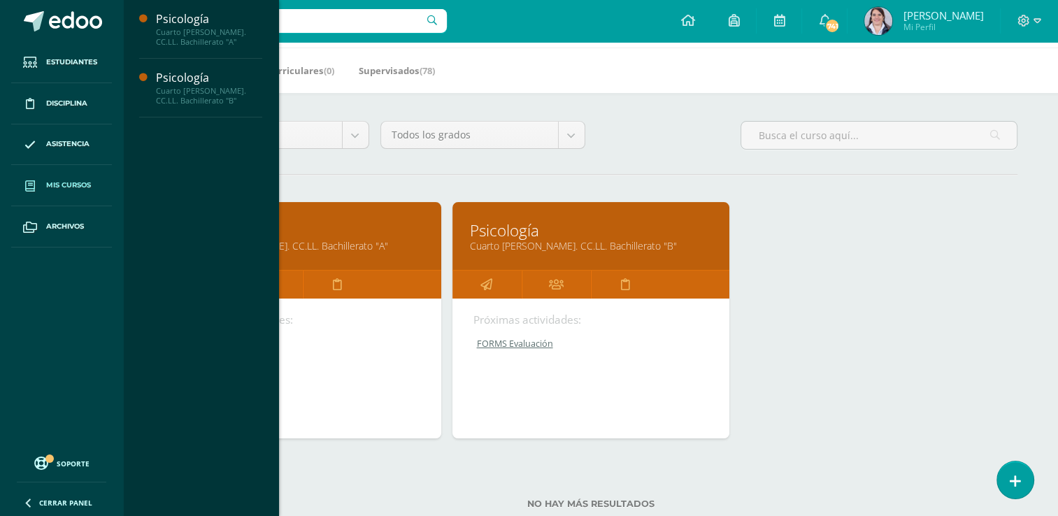
scroll to position [95, 0]
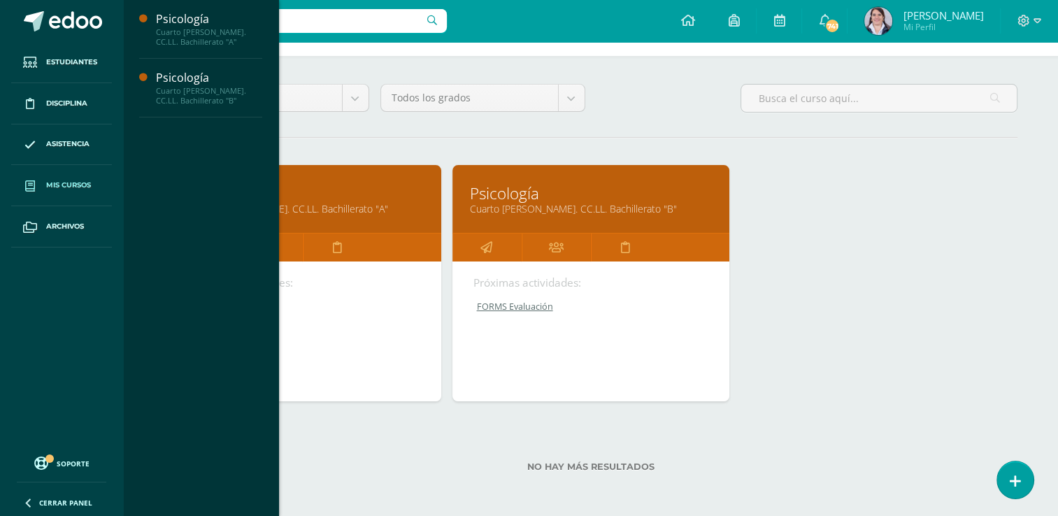
click at [355, 331] on div "Próximas actividades: FORMS Evaluación FORMS Evaluación Psicología Cargando con…" at bounding box center [302, 332] width 277 height 140
click at [912, 285] on div "Psicología Cuarto Bach. CC.LL. Bachillerato "A" Próximas actividades: FORMS Eva…" at bounding box center [591, 294] width 864 height 259
click at [198, 248] on icon at bounding box center [198, 247] width 12 height 27
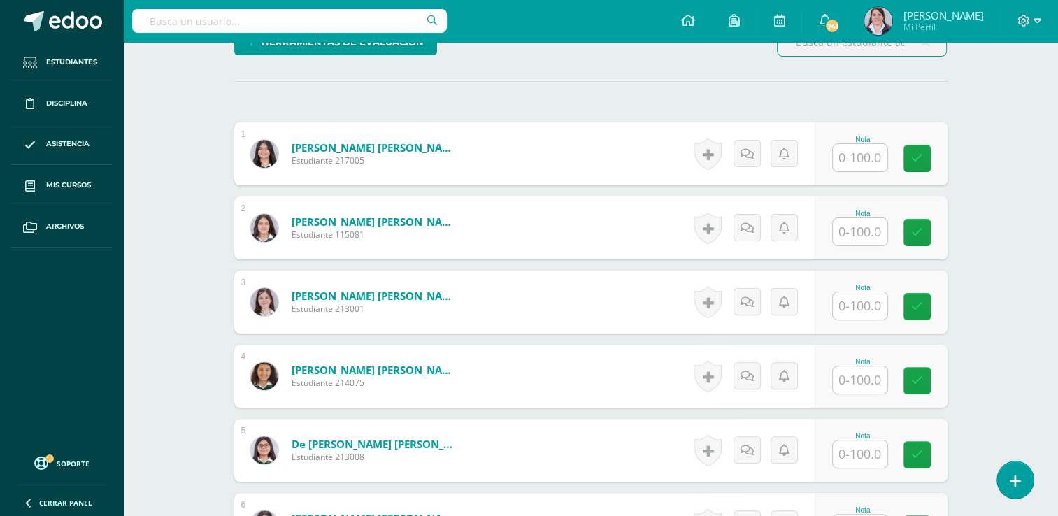
scroll to position [364, 0]
click at [876, 152] on input "text" at bounding box center [860, 157] width 55 height 27
type input "95"
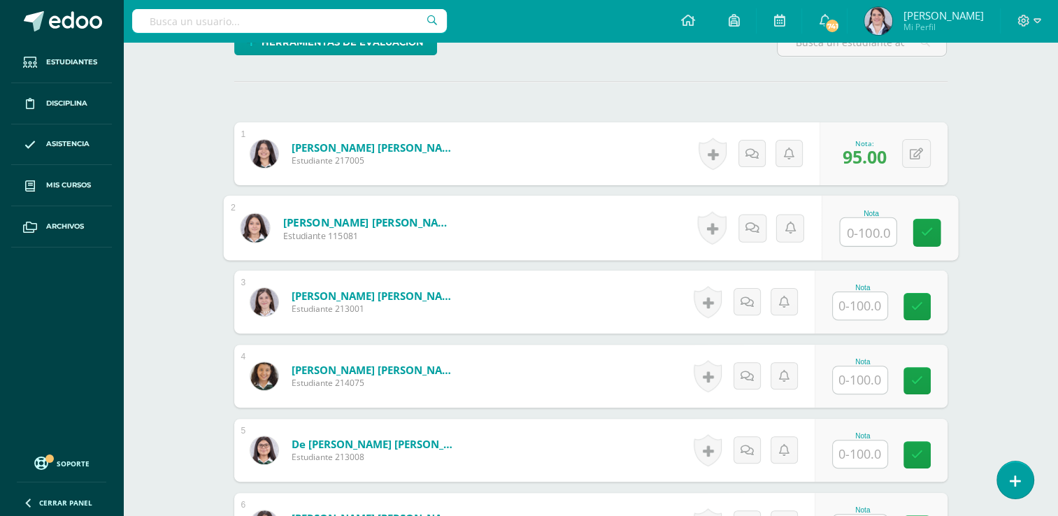
click at [865, 301] on input "text" at bounding box center [860, 305] width 55 height 27
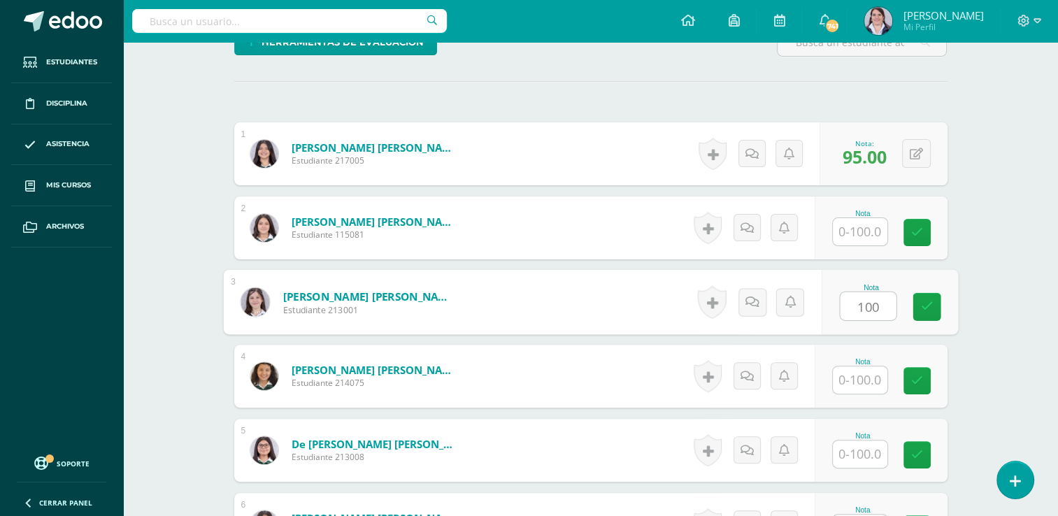
type input "100"
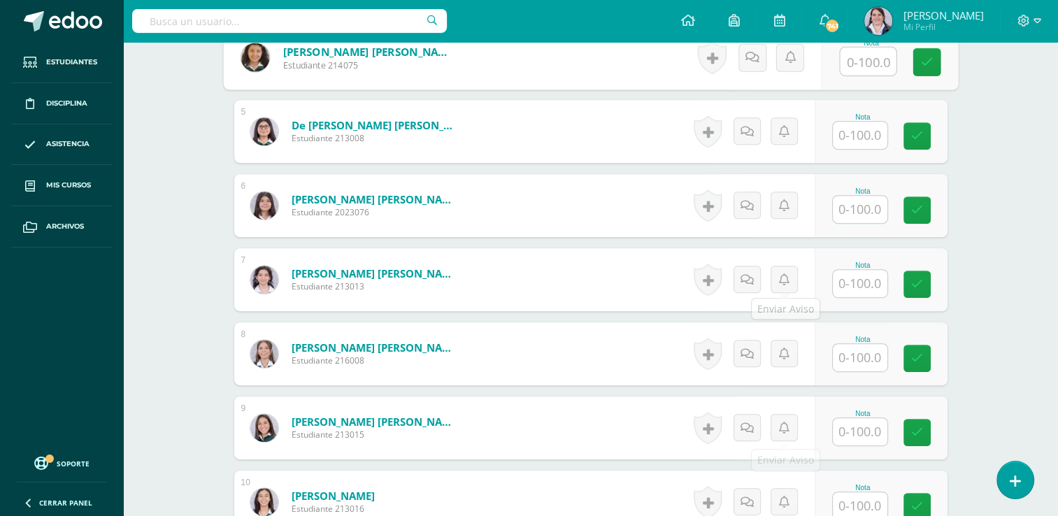
scroll to position [683, 0]
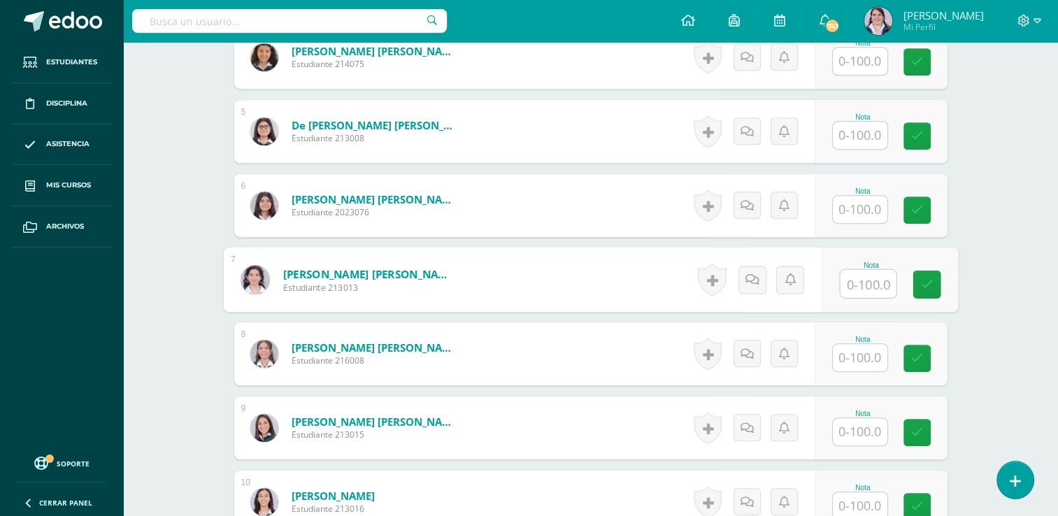
click at [858, 281] on input "text" at bounding box center [868, 284] width 56 height 28
type input "0"
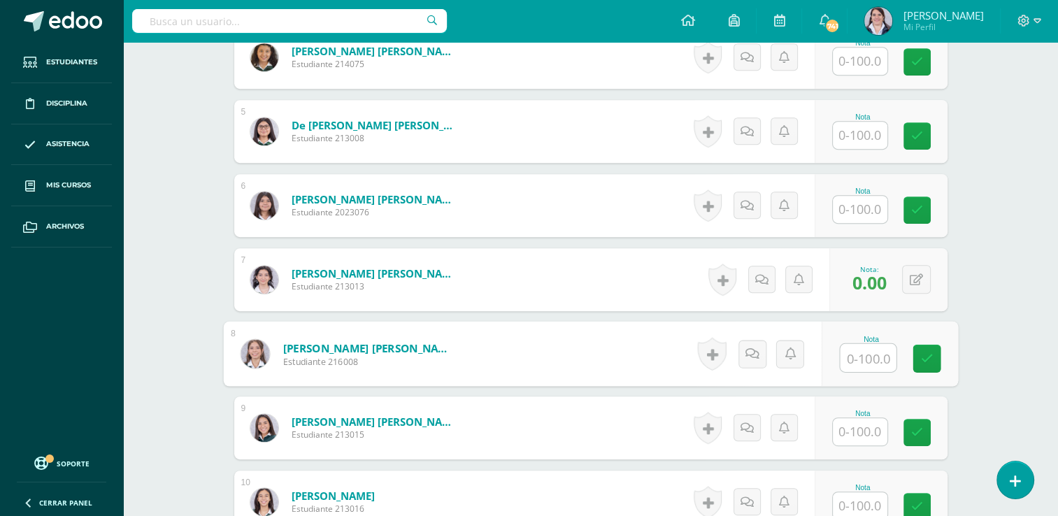
click at [862, 211] on input "text" at bounding box center [860, 209] width 55 height 27
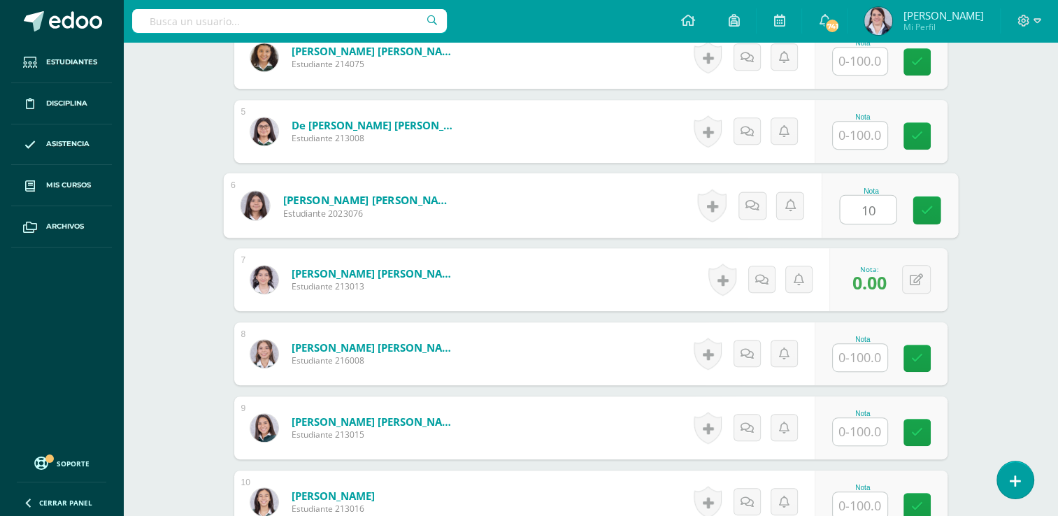
type input "100"
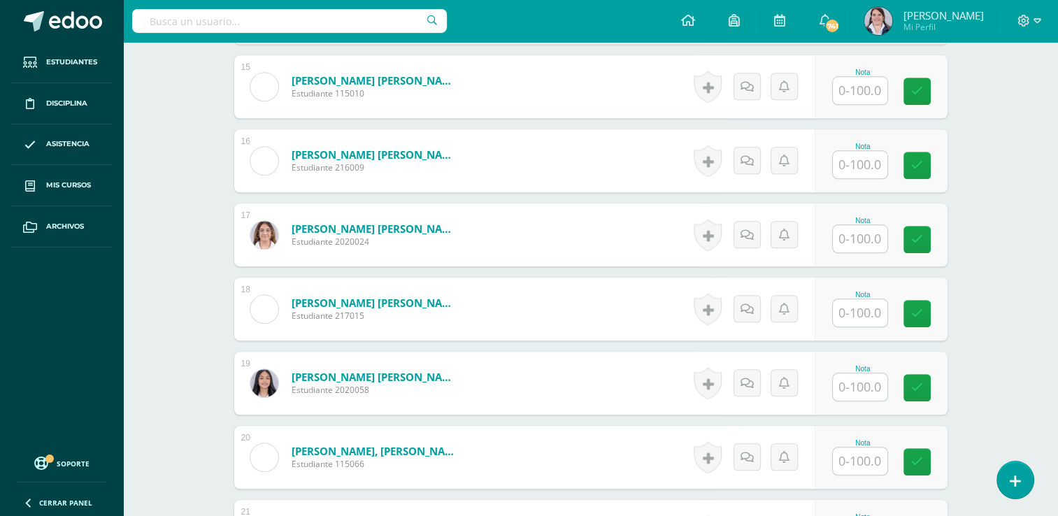
scroll to position [1491, 0]
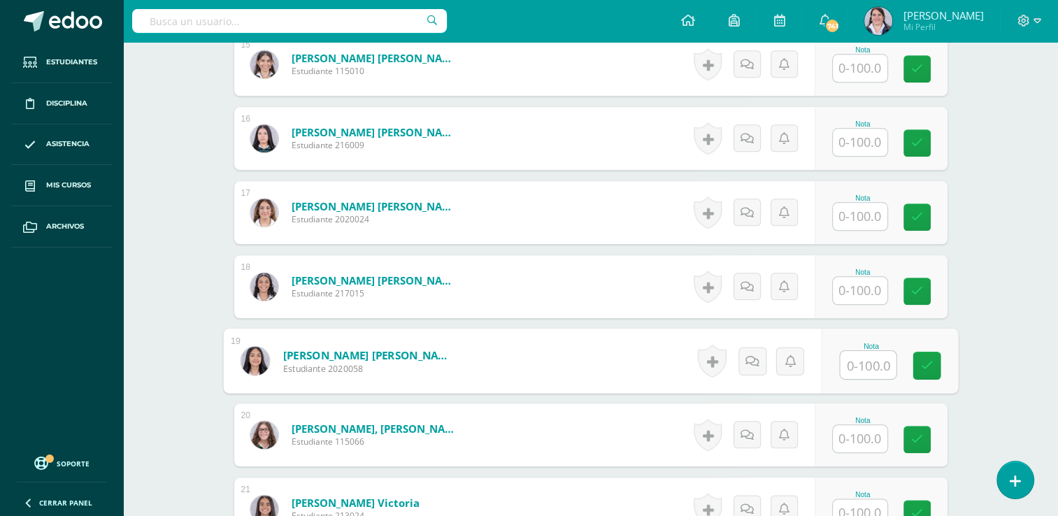
click at [853, 366] on input "text" at bounding box center [868, 365] width 56 height 28
type input "99"
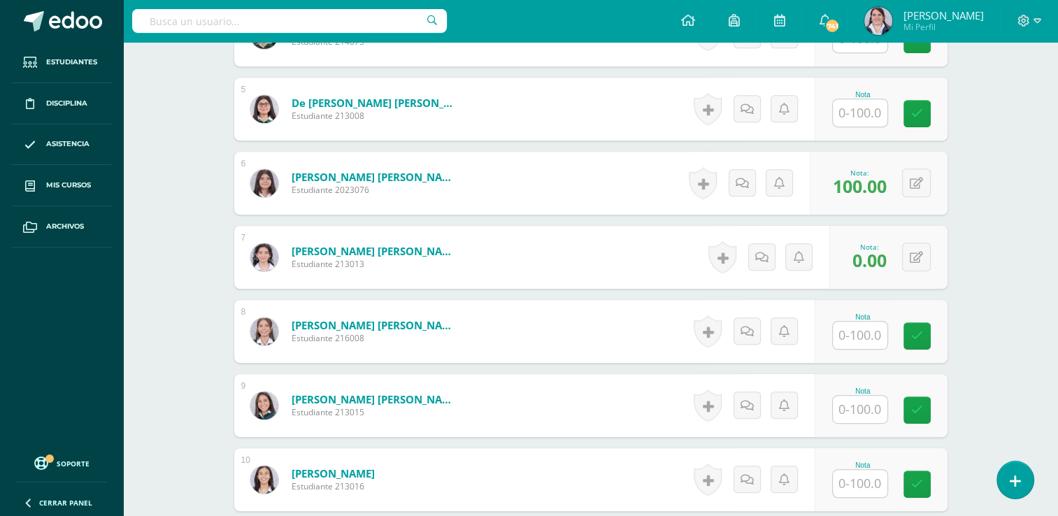
scroll to position [748, 0]
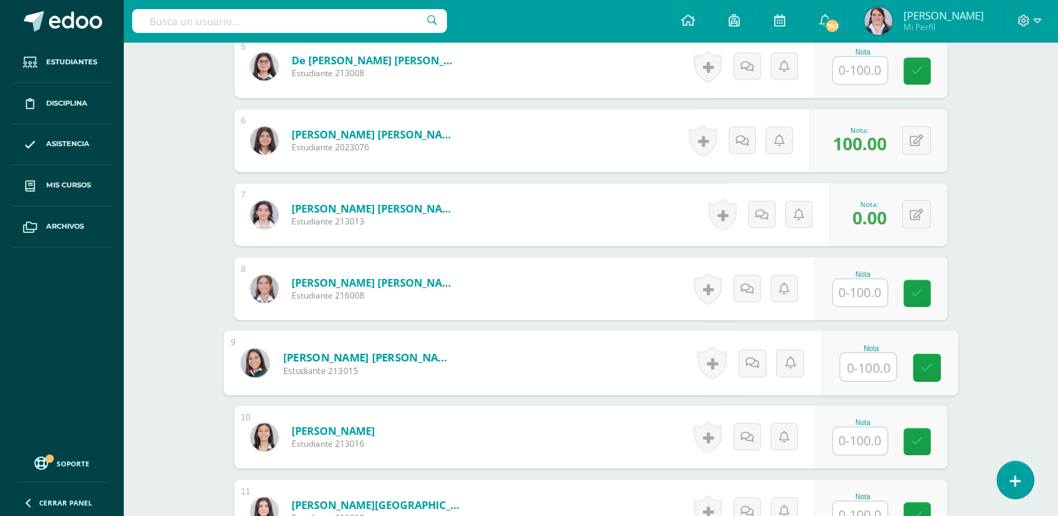
click at [866, 366] on input "text" at bounding box center [868, 367] width 56 height 28
type input "97"
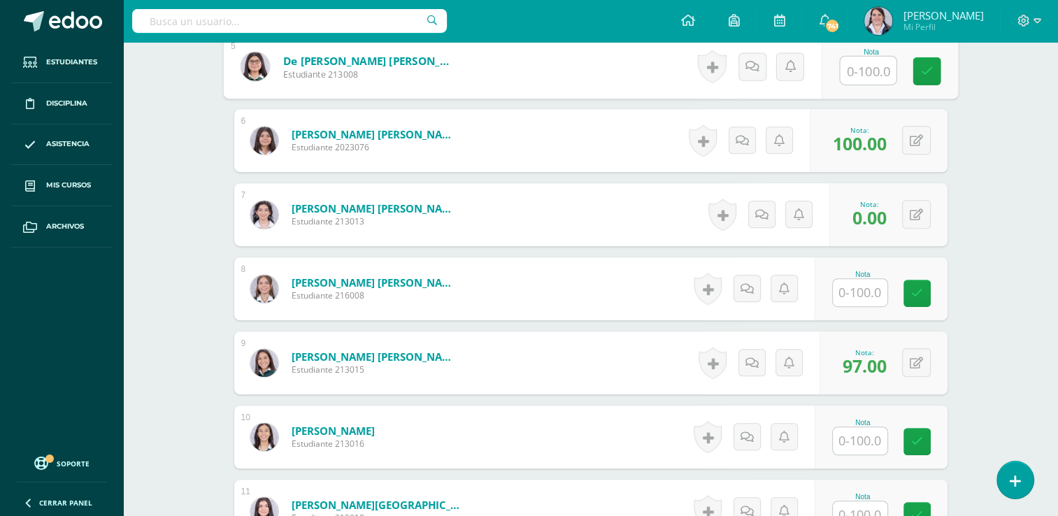
click at [852, 69] on input "text" at bounding box center [868, 71] width 56 height 28
type input "99"
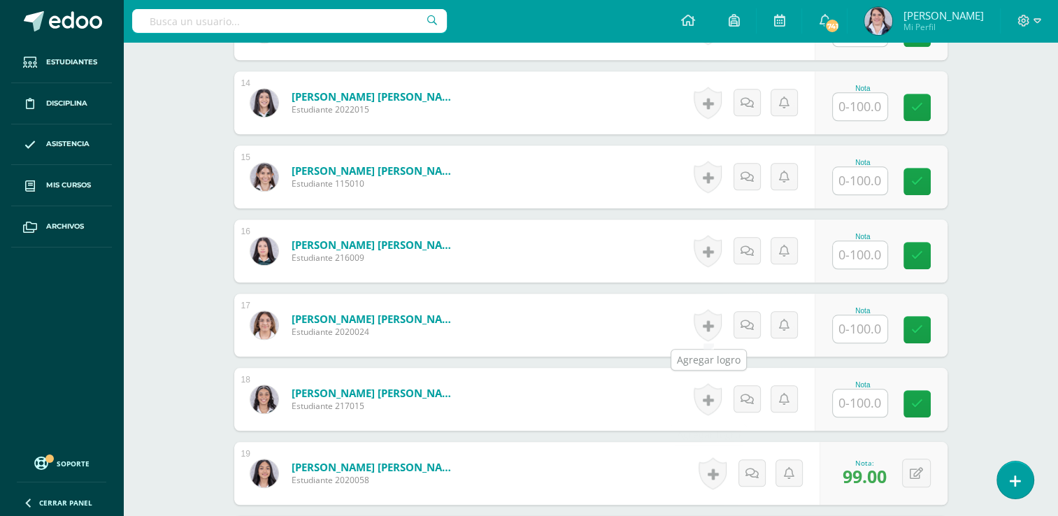
scroll to position [1382, 0]
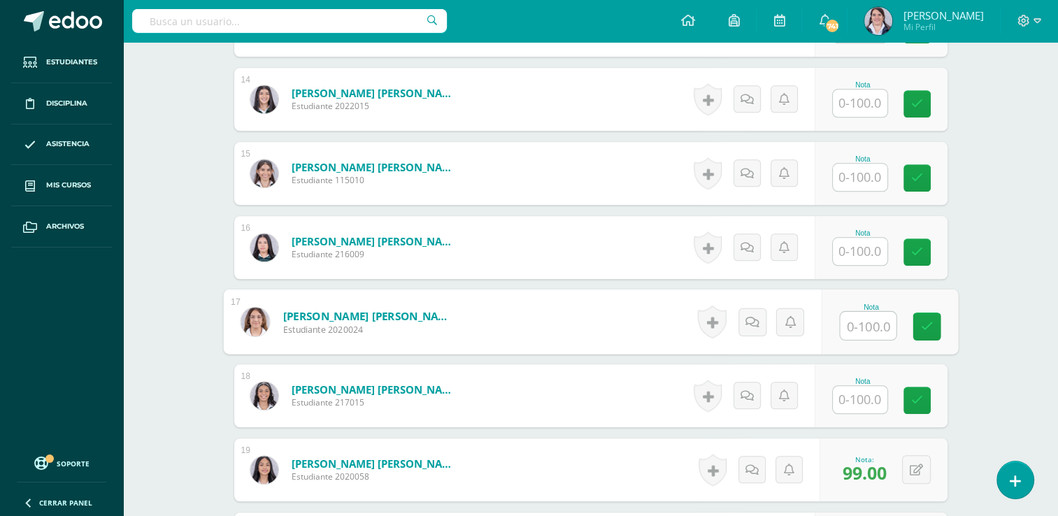
click at [850, 322] on input "text" at bounding box center [868, 326] width 56 height 28
type input "97"
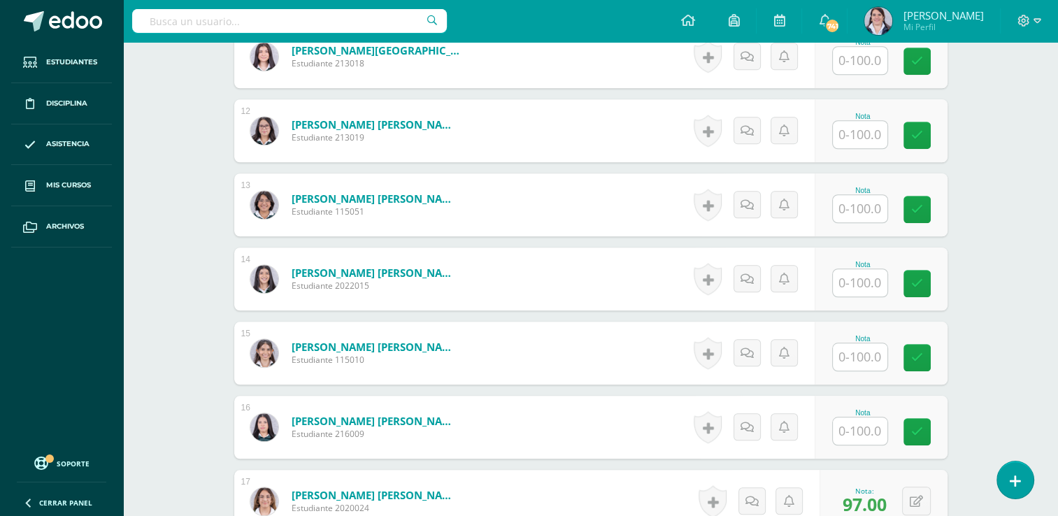
scroll to position [1099, 0]
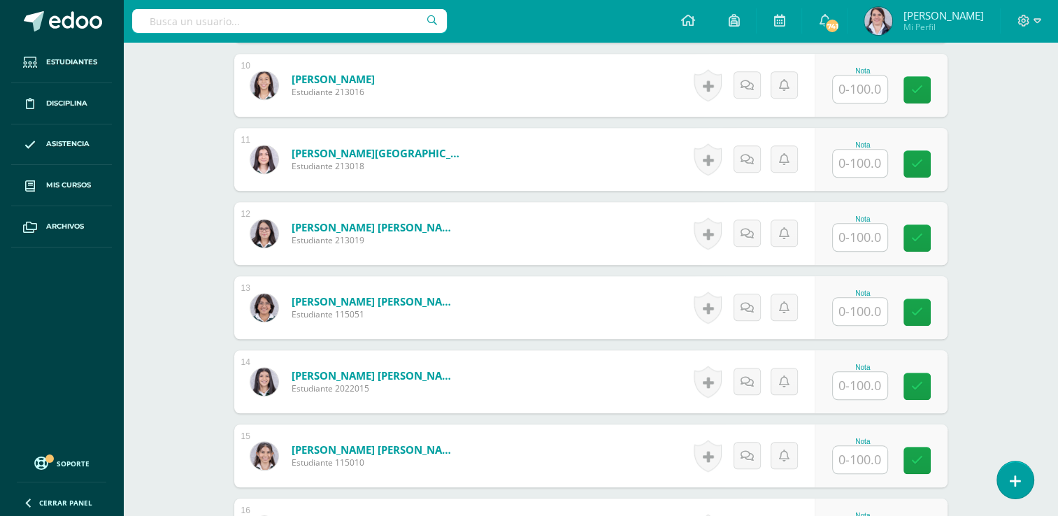
click at [857, 226] on input "text" at bounding box center [860, 237] width 55 height 27
type input "99"
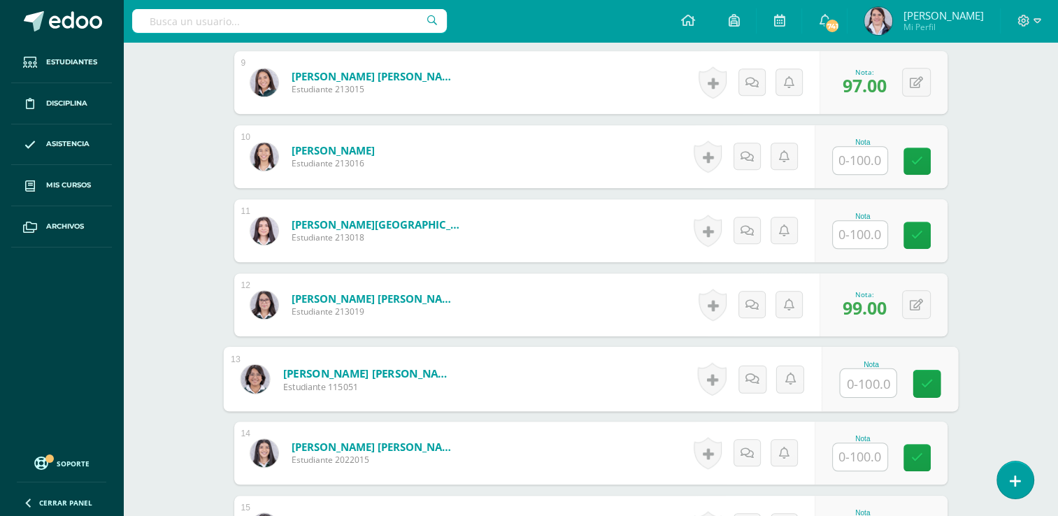
scroll to position [1024, 0]
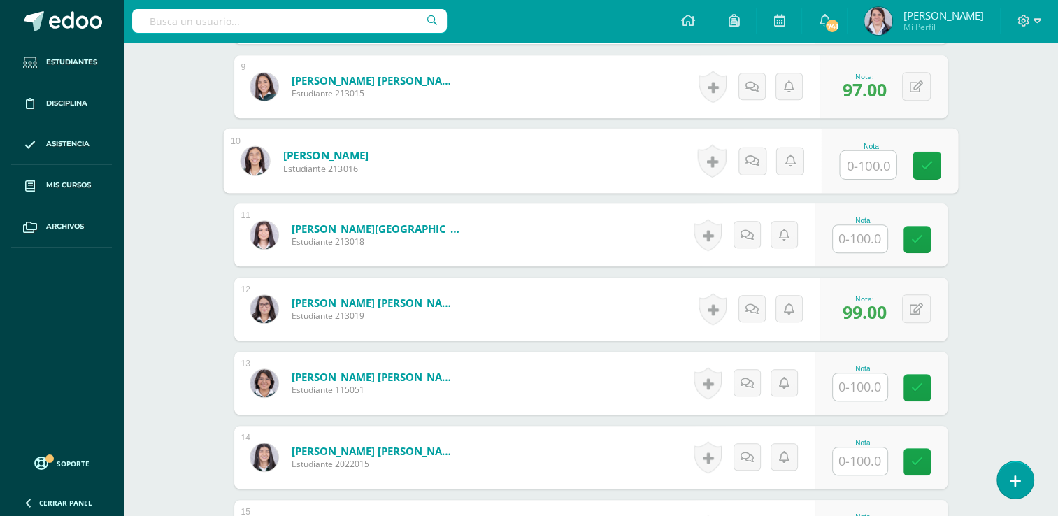
click at [854, 166] on input "text" at bounding box center [868, 165] width 56 height 28
type input "94"
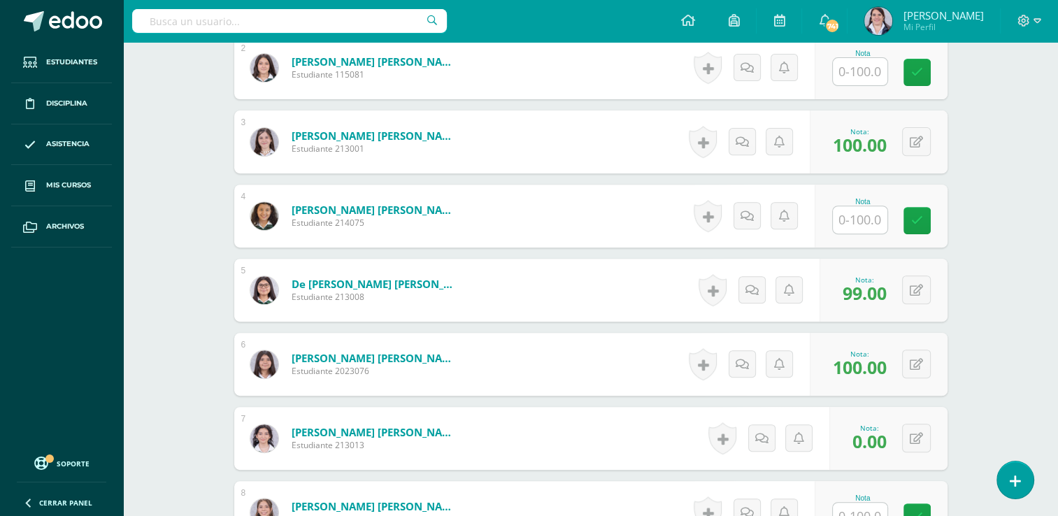
scroll to position [513, 0]
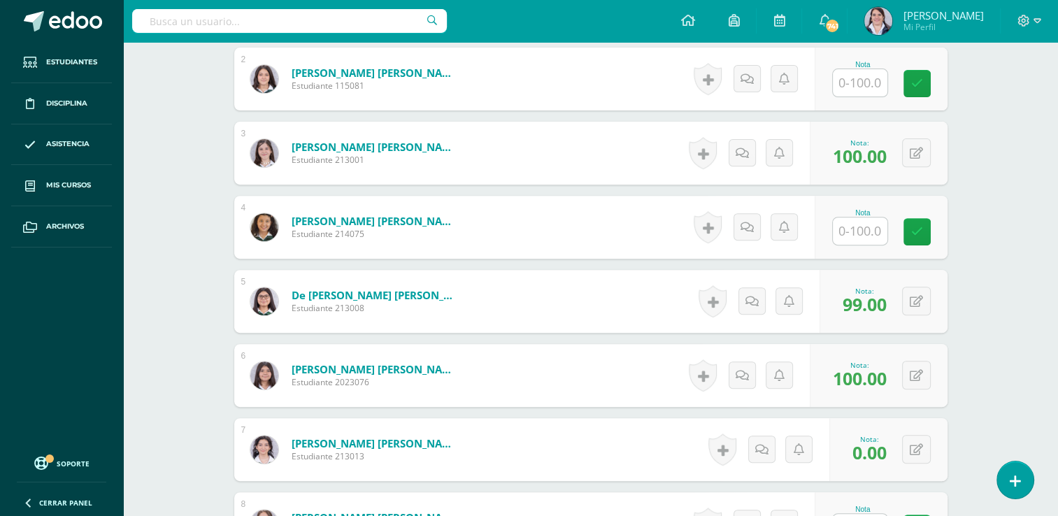
click at [868, 220] on input "text" at bounding box center [860, 230] width 55 height 27
type input "97"
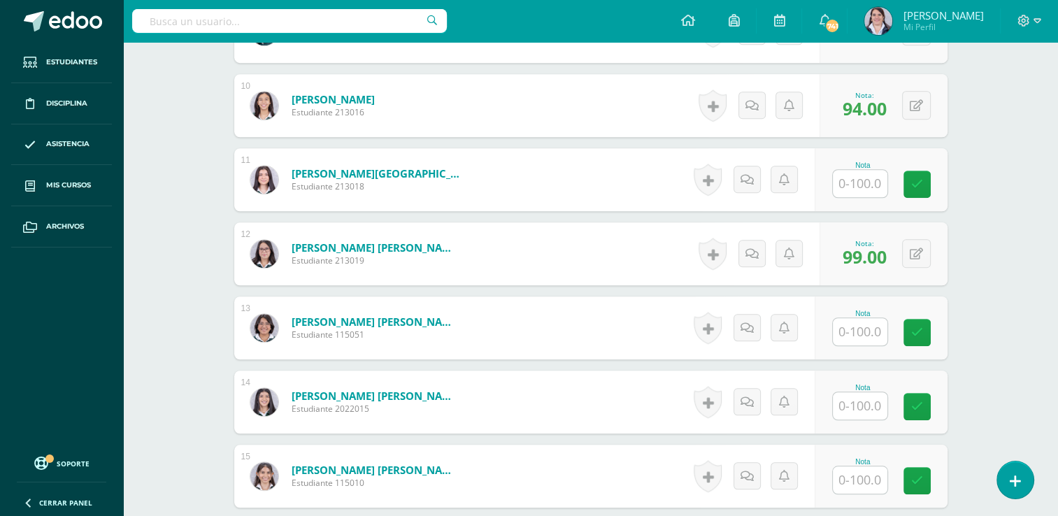
scroll to position [1098, 0]
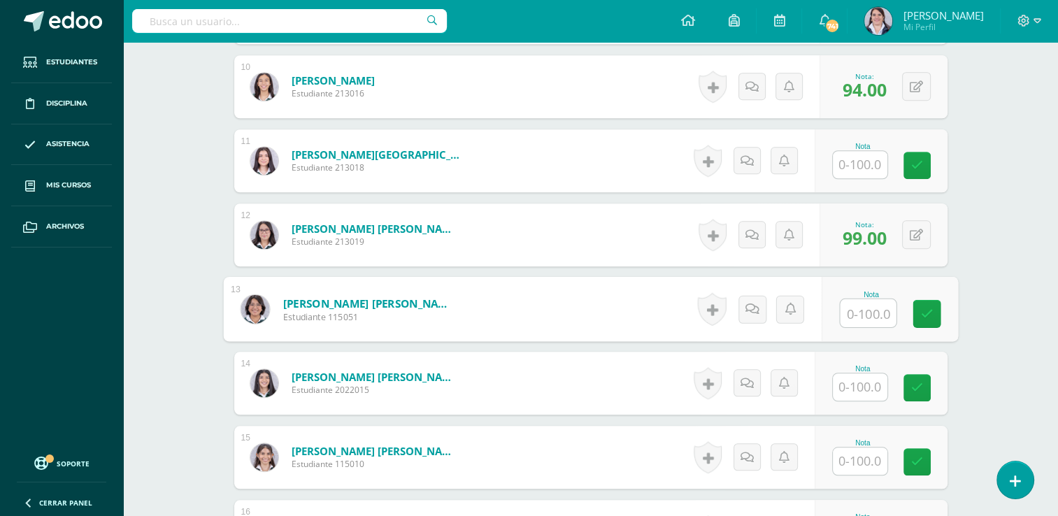
click at [850, 308] on input "text" at bounding box center [868, 313] width 56 height 28
type input "90"
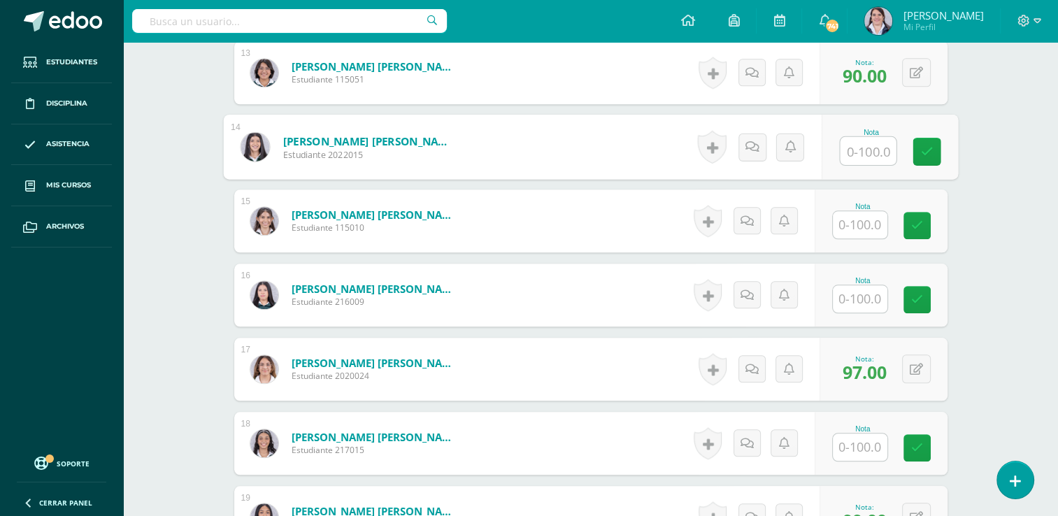
scroll to position [1823, 0]
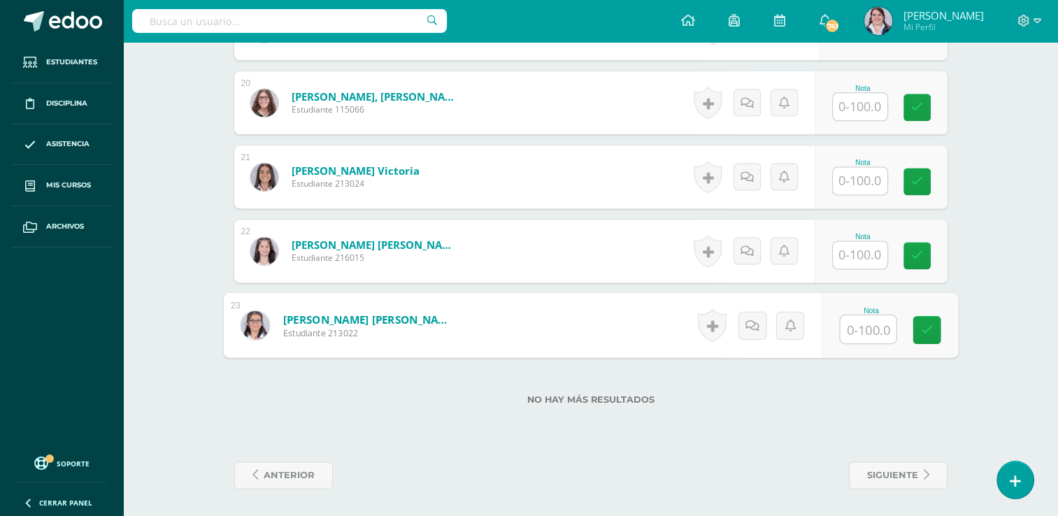
click at [862, 330] on input "text" at bounding box center [868, 329] width 56 height 28
type input "98"
click at [865, 259] on input "text" at bounding box center [860, 254] width 55 height 27
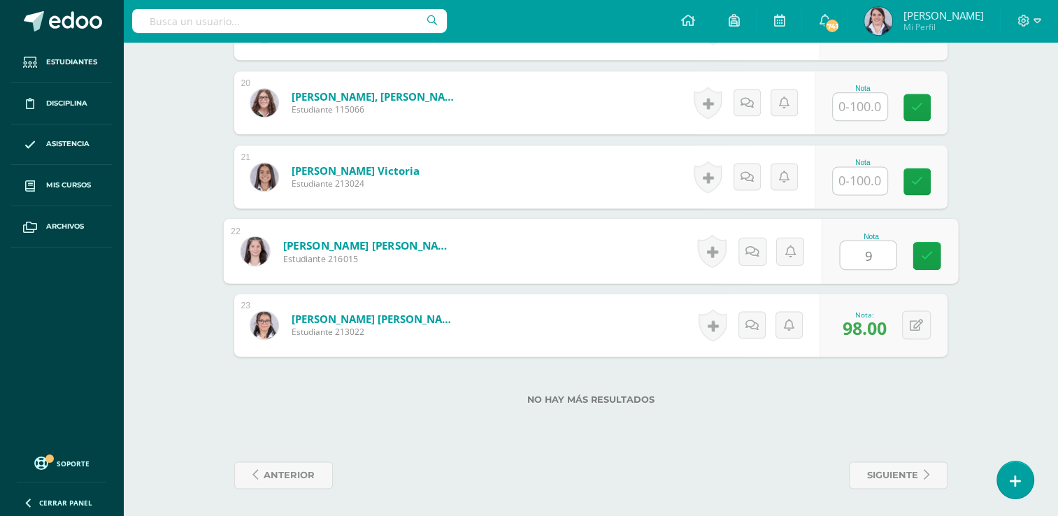
type input "97"
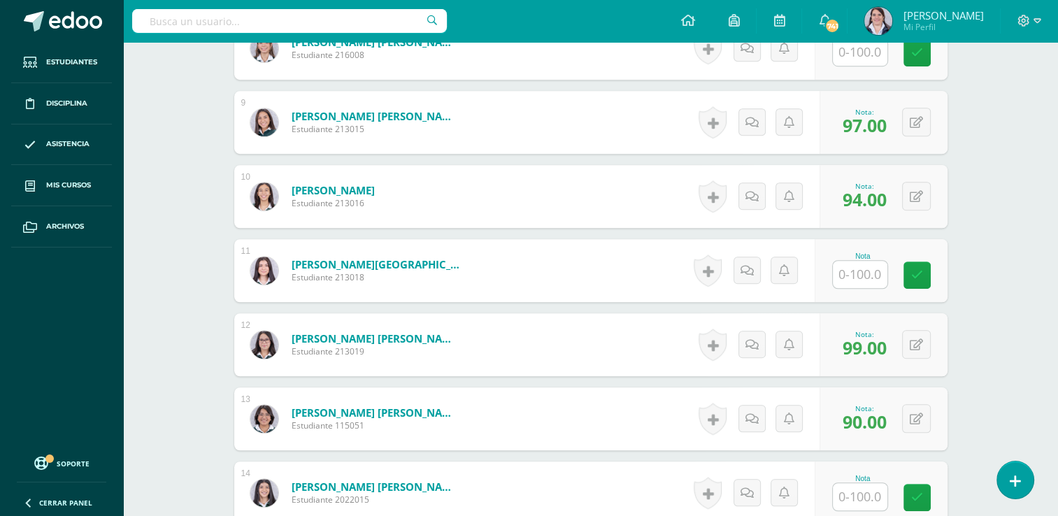
scroll to position [994, 0]
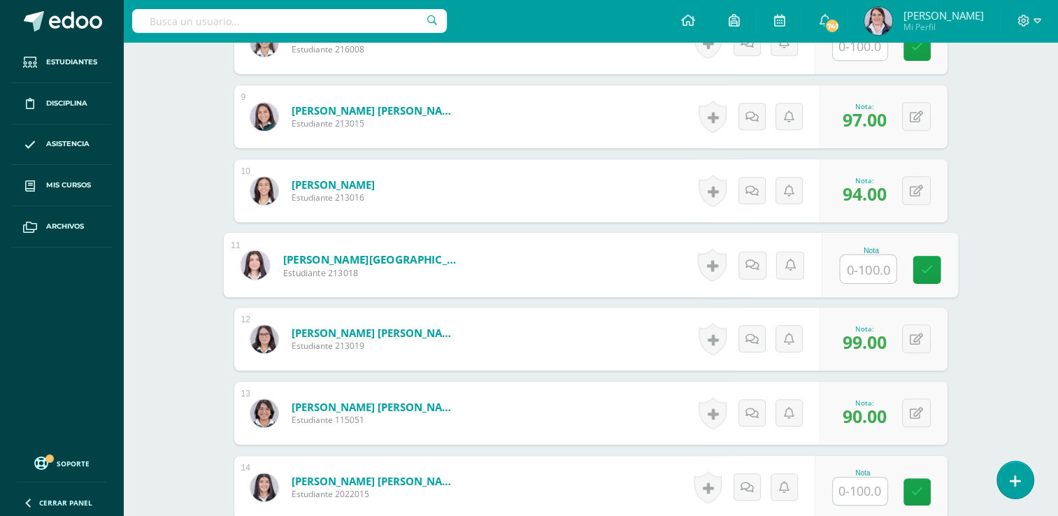
click at [862, 264] on input "text" at bounding box center [868, 269] width 56 height 28
type input "91"
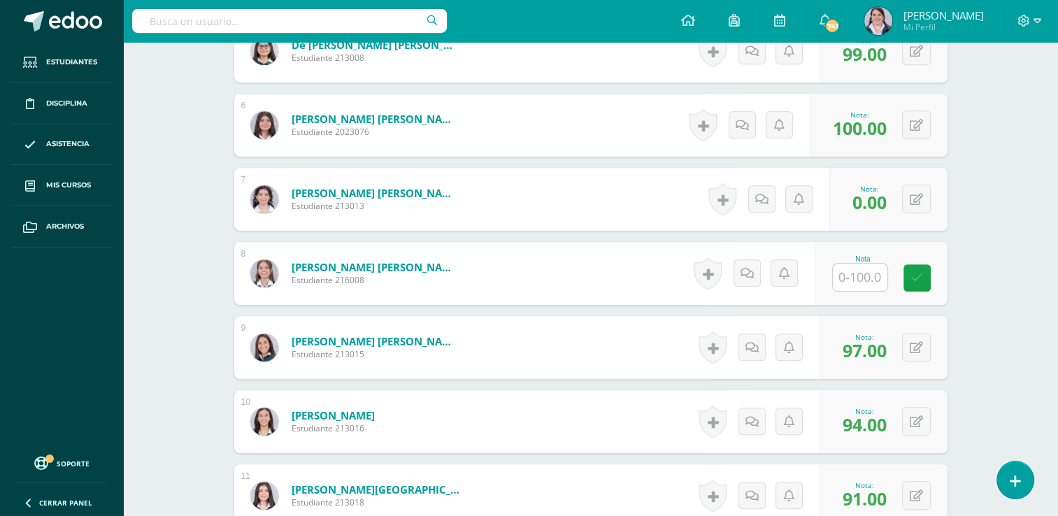
scroll to position [716, 0]
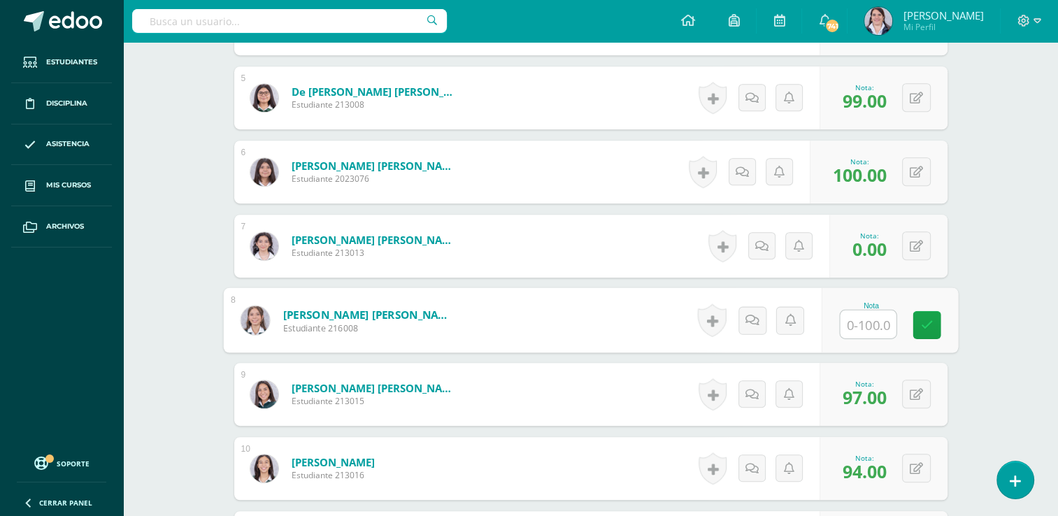
click at [877, 320] on input "text" at bounding box center [868, 324] width 56 height 28
type input "96"
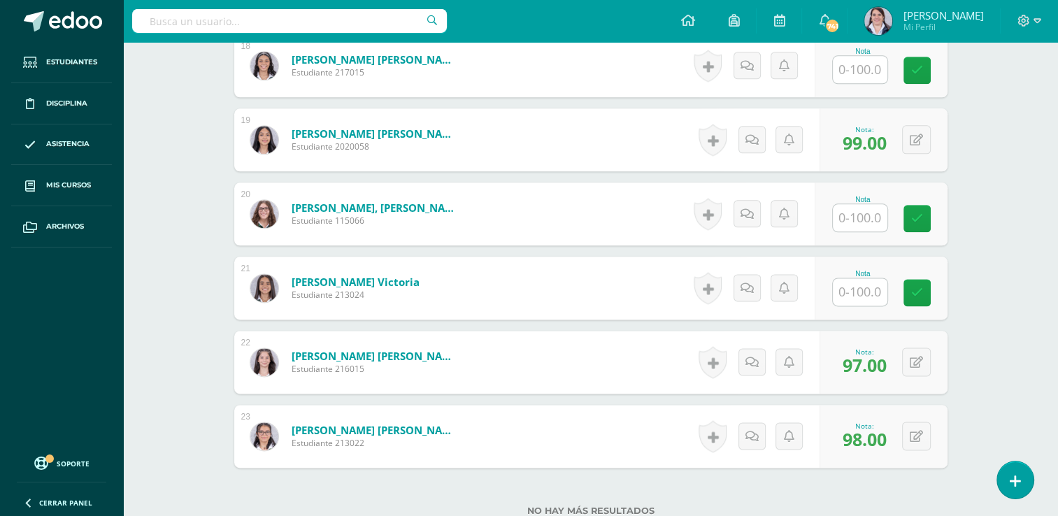
scroll to position [1693, 0]
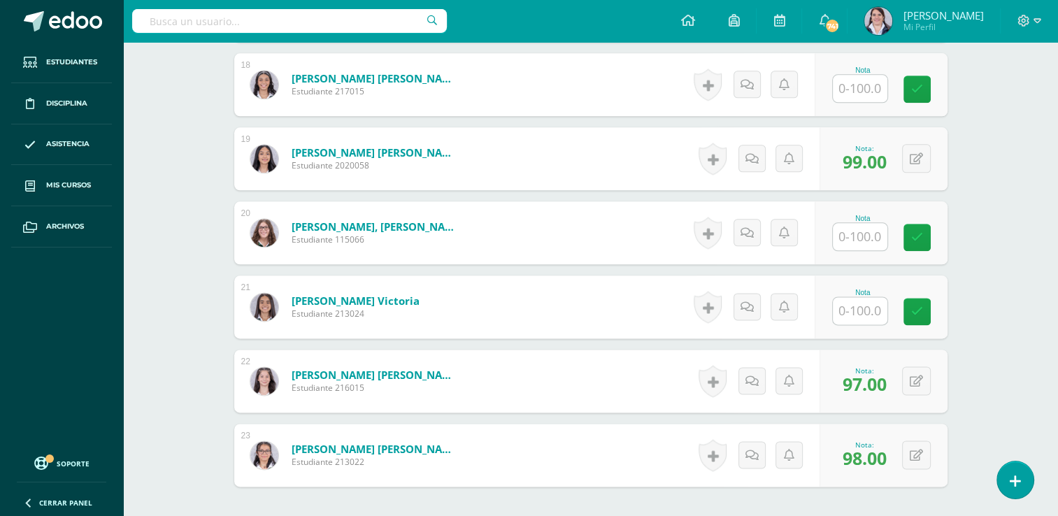
click at [841, 235] on input "text" at bounding box center [860, 236] width 55 height 27
type input "95"
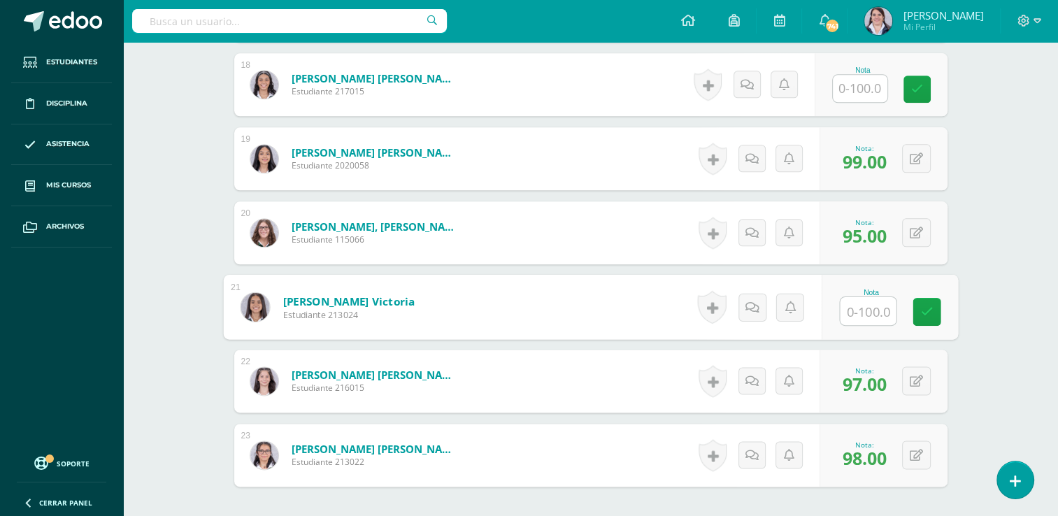
click at [853, 91] on input "text" at bounding box center [860, 88] width 55 height 27
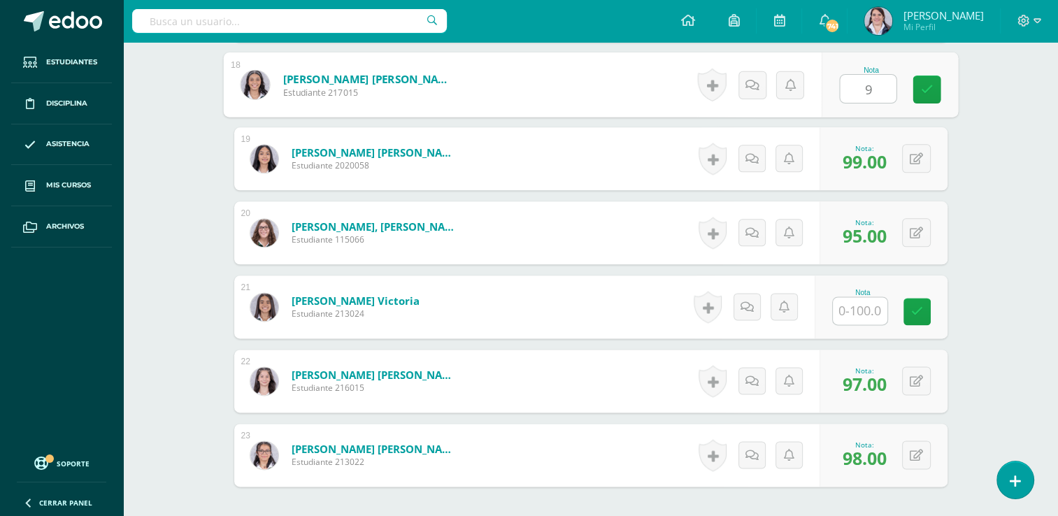
type input "95"
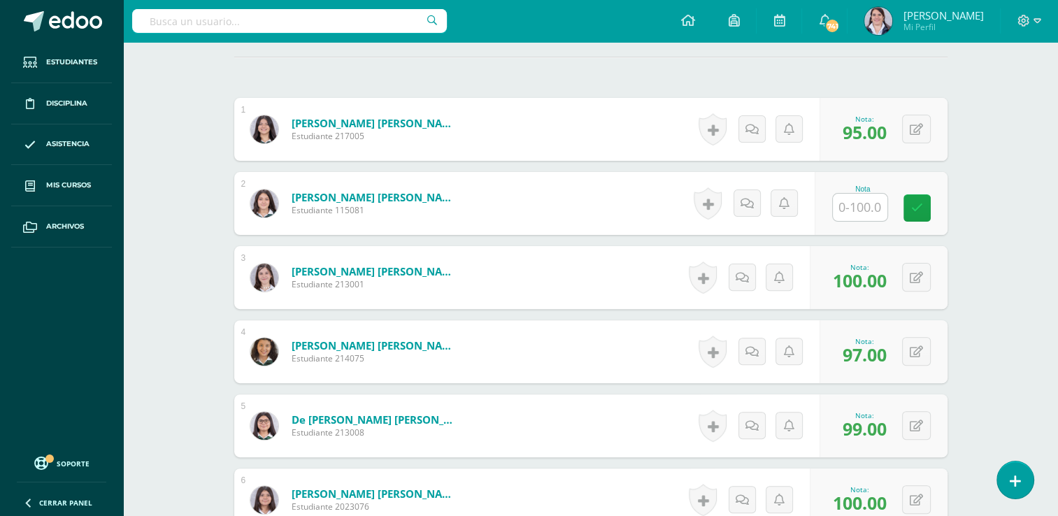
scroll to position [380, 0]
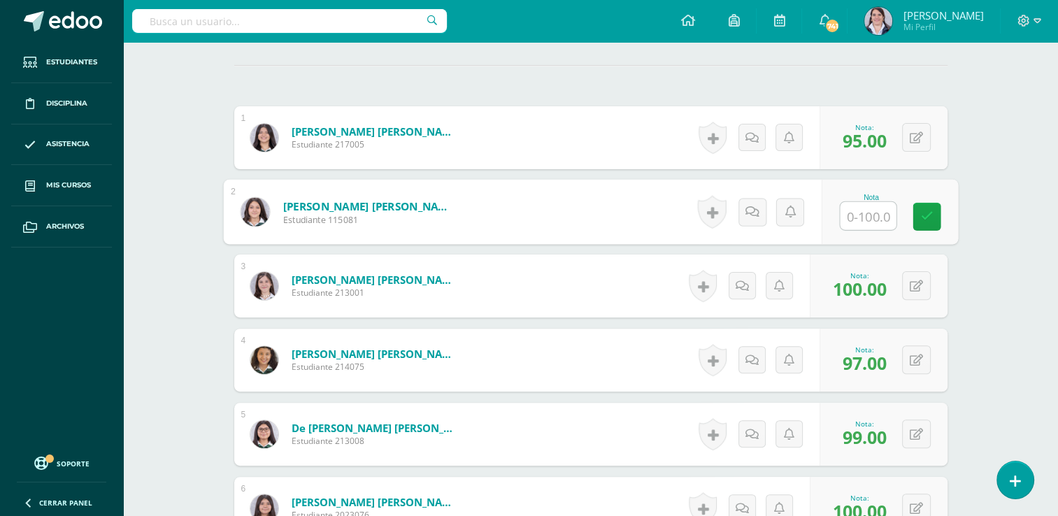
drag, startPoint x: 863, startPoint y: 209, endPoint x: 881, endPoint y: 220, distance: 21.0
click at [864, 209] on input "text" at bounding box center [868, 216] width 56 height 28
type input "98"
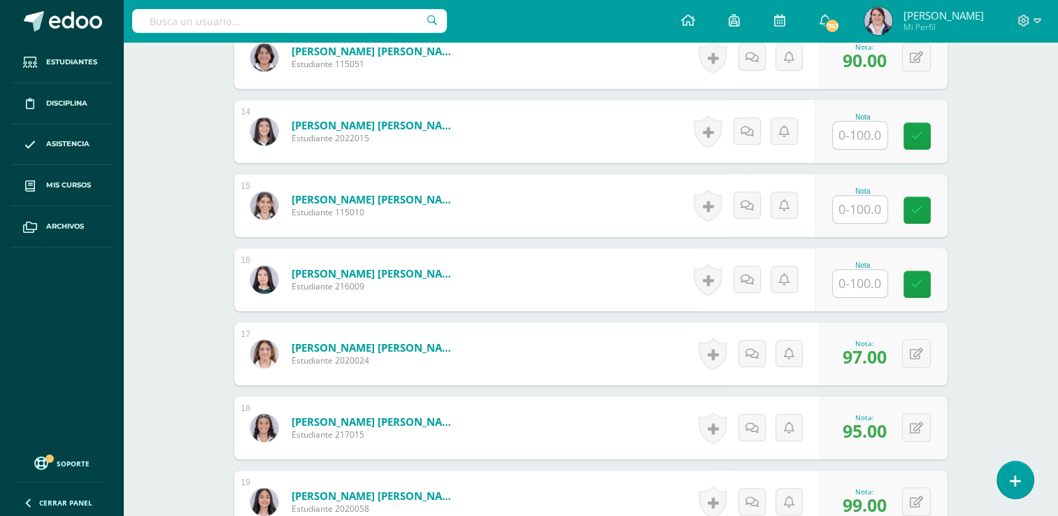
scroll to position [1373, 0]
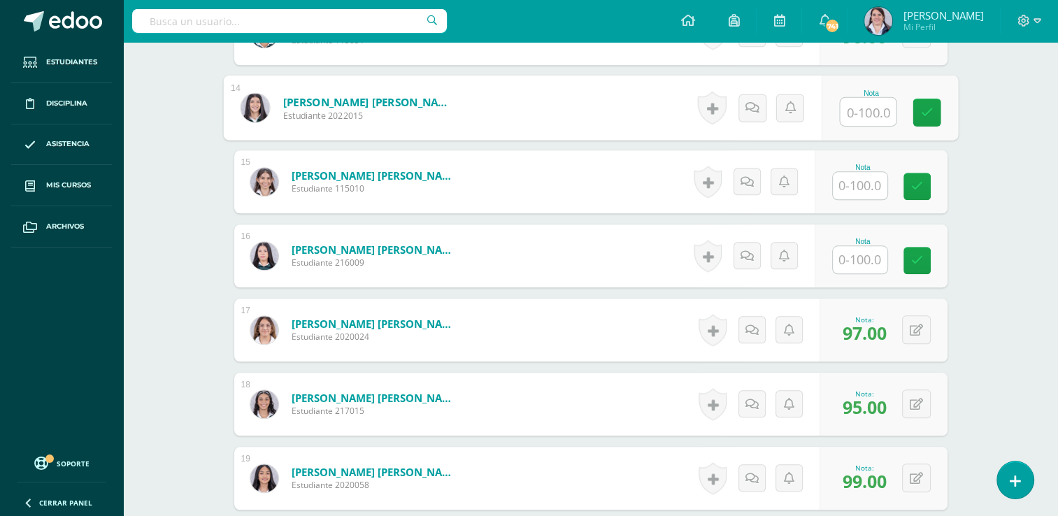
click at [864, 110] on input "text" at bounding box center [868, 112] width 56 height 28
type input "95"
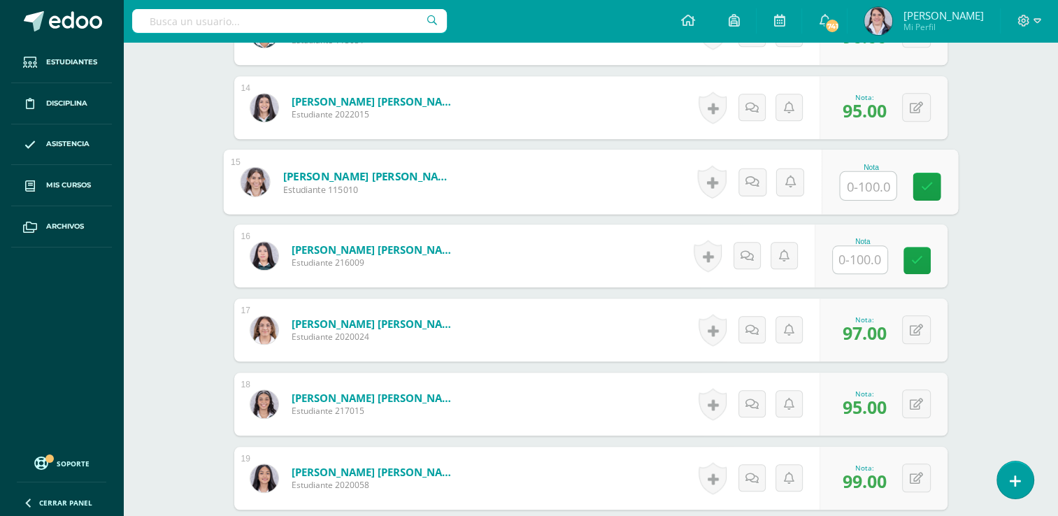
click at [857, 172] on input "text" at bounding box center [868, 186] width 56 height 28
type input "100"
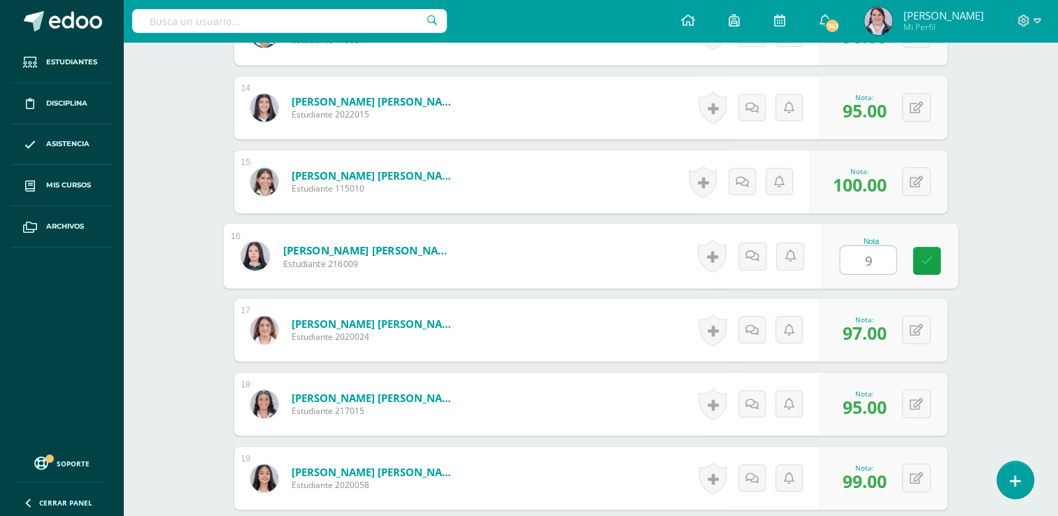
type input "95"
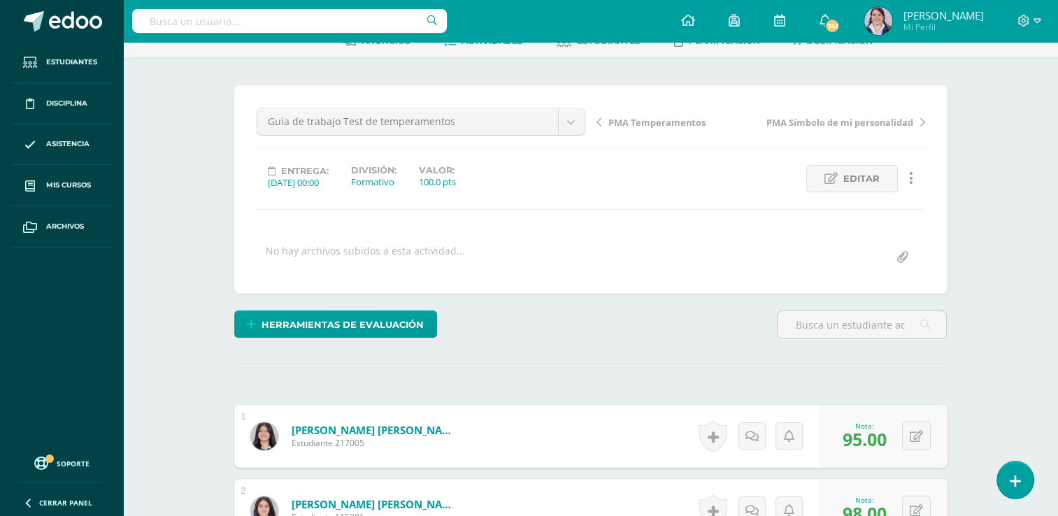
scroll to position [0, 0]
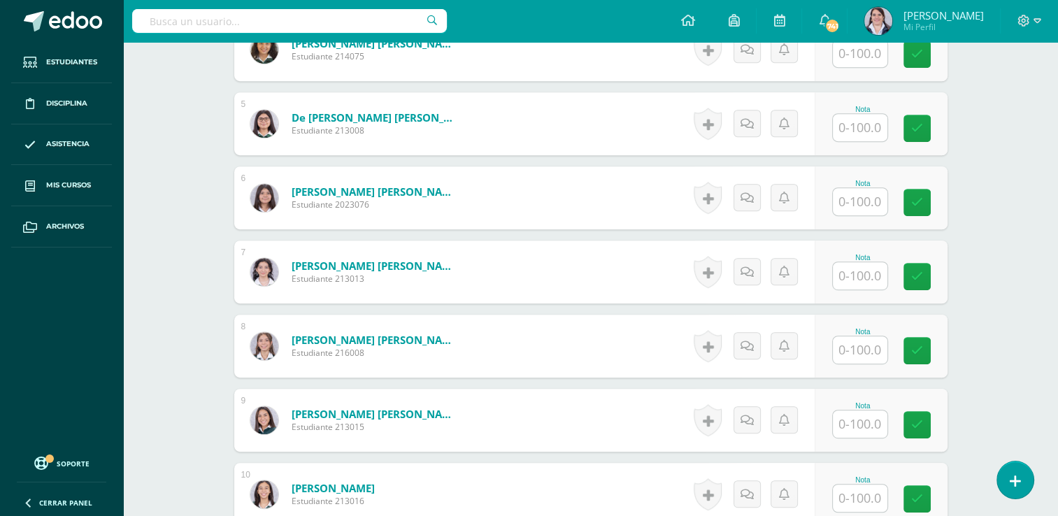
scroll to position [692, 0]
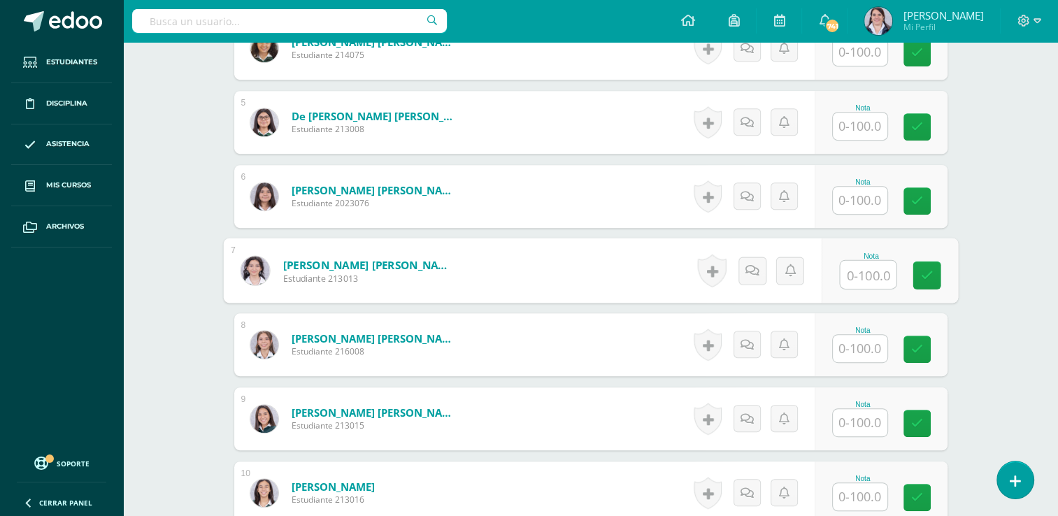
click at [866, 271] on input "text" at bounding box center [868, 275] width 56 height 28
type input "97"
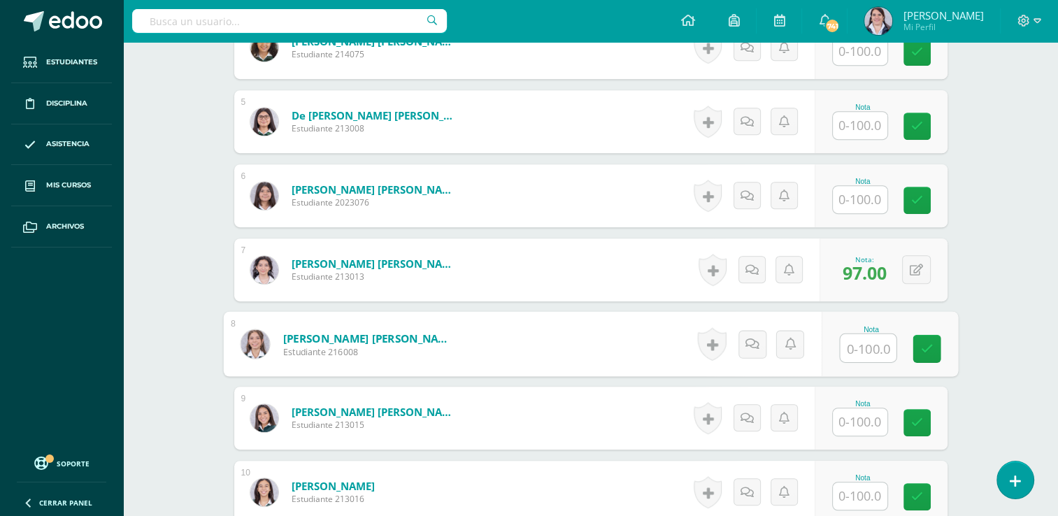
scroll to position [693, 0]
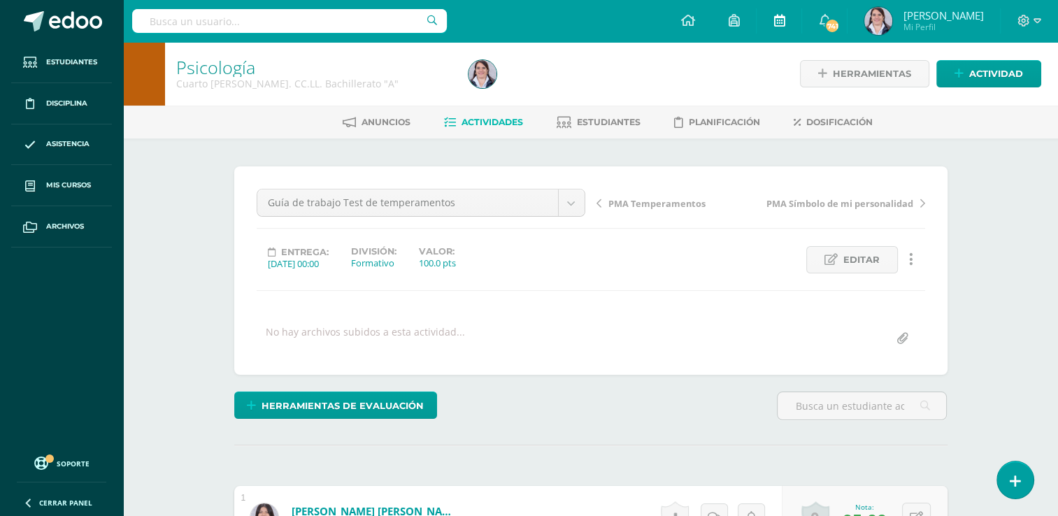
scroll to position [1, 0]
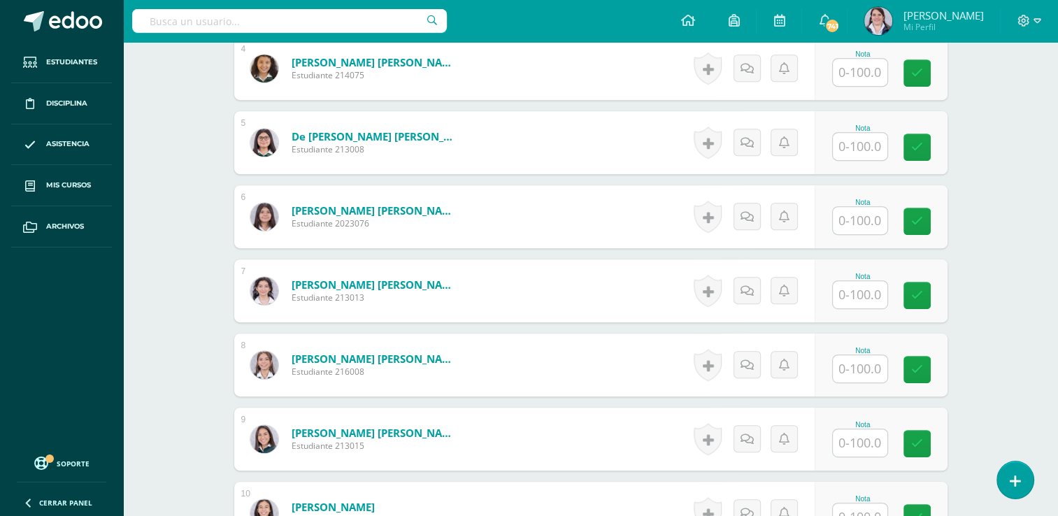
scroll to position [688, 0]
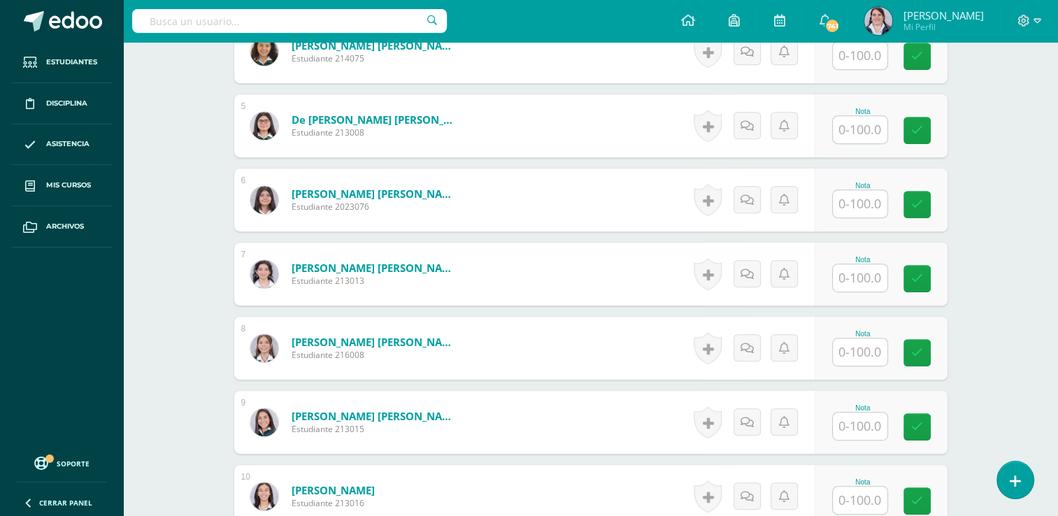
click at [860, 280] on input "text" at bounding box center [860, 277] width 55 height 27
type input "0"
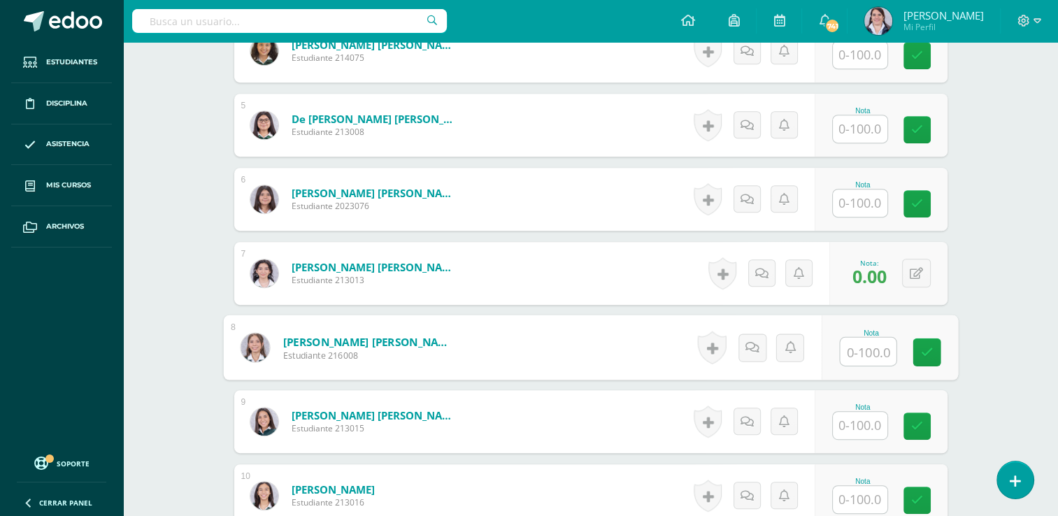
scroll to position [690, 0]
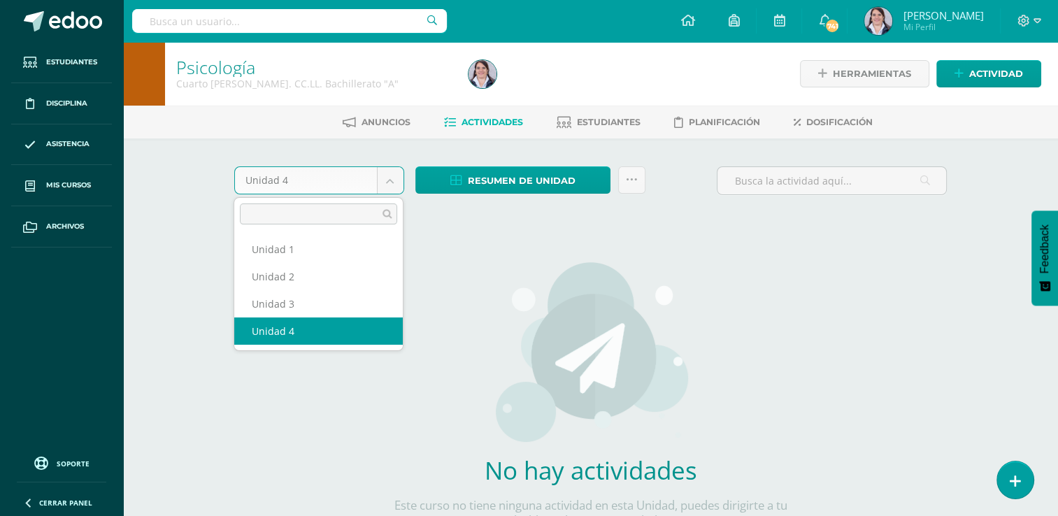
click at [390, 184] on body "Estudiantes Disciplina Asistencia Mis cursos Archivos Soporte Ayuda Reportar un…" at bounding box center [529, 300] width 1058 height 601
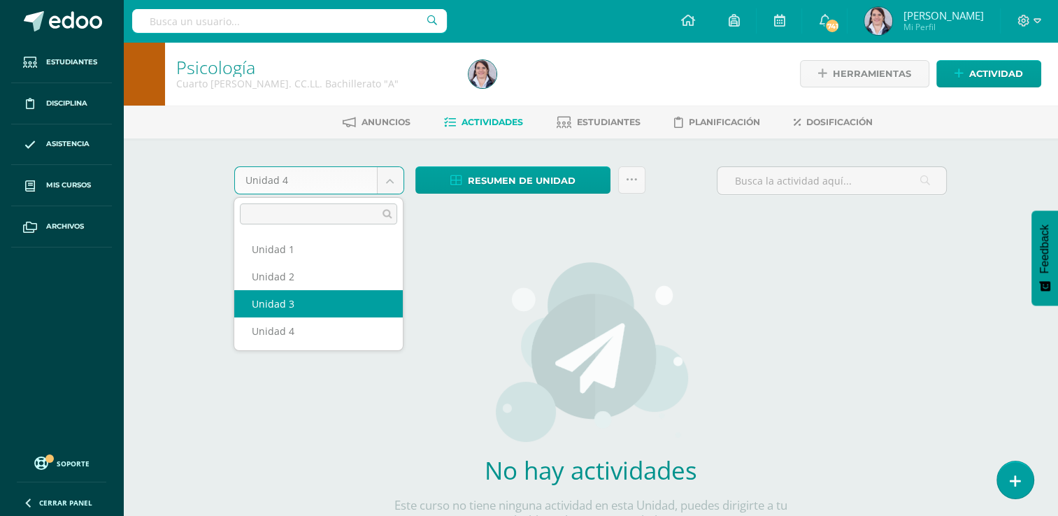
select select "Unidad 3"
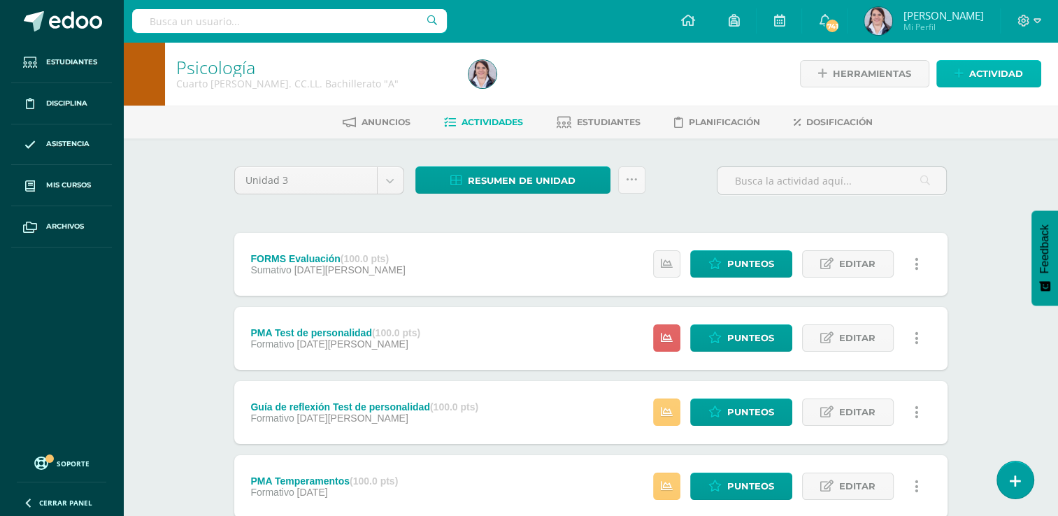
click at [987, 73] on span "Actividad" at bounding box center [996, 74] width 54 height 26
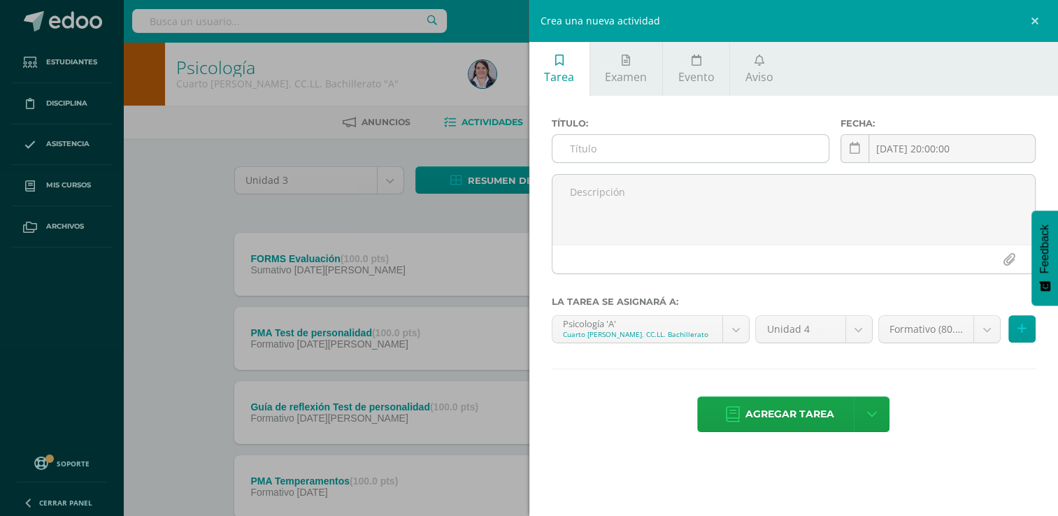
drag, startPoint x: 585, startPoint y: 151, endPoint x: 593, endPoint y: 151, distance: 8.4
click at [585, 151] on input "text" at bounding box center [690, 148] width 276 height 27
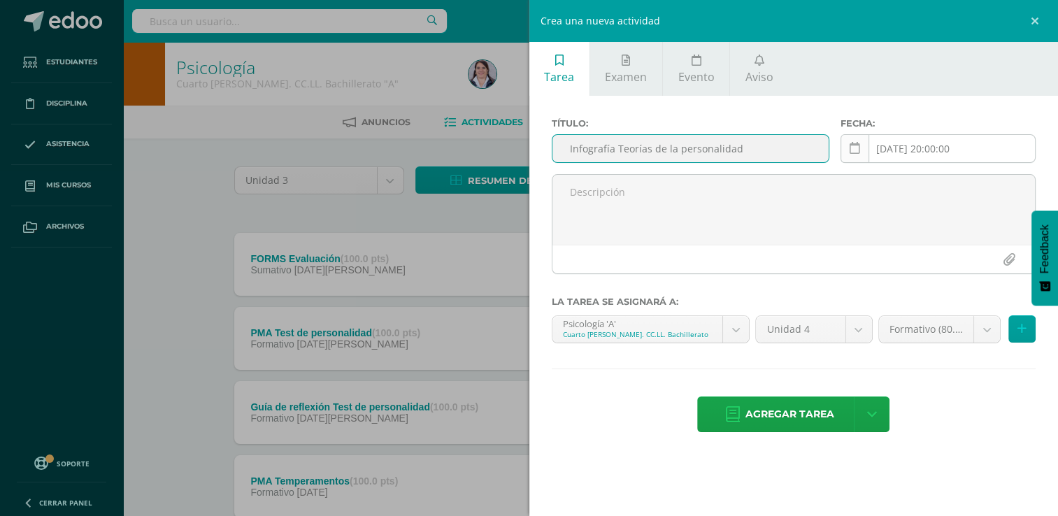
type input "Infografía Teorías de la personalidad"
click at [853, 146] on icon at bounding box center [855, 149] width 10 height 12
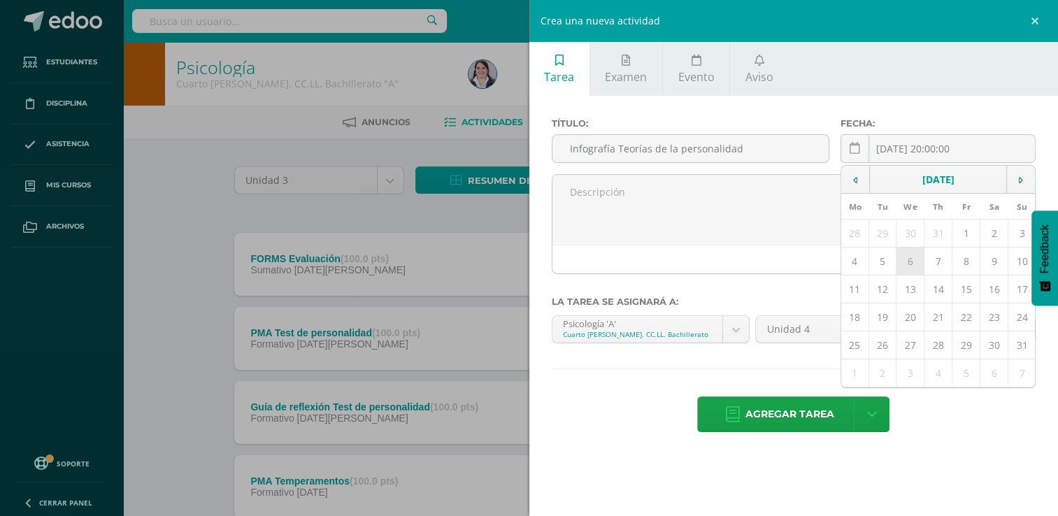
click at [904, 261] on td "6" at bounding box center [911, 262] width 28 height 28
type input "[DATE]"
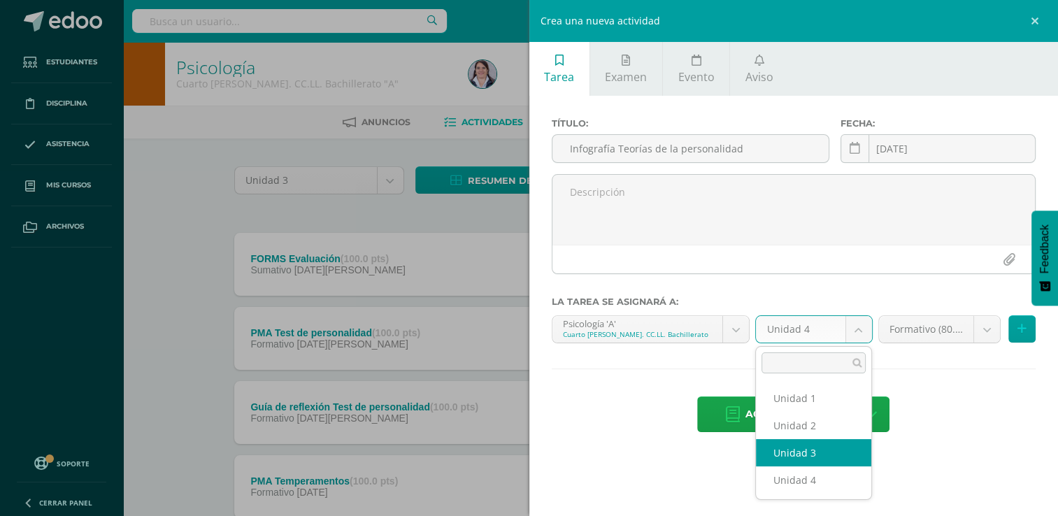
select select "228842"
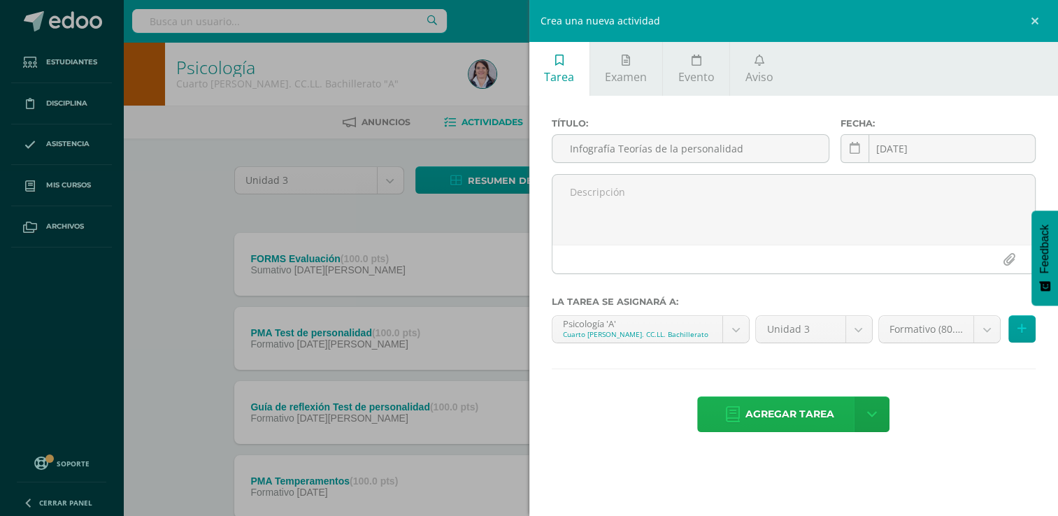
click at [785, 413] on span "Agregar tarea" at bounding box center [789, 414] width 89 height 34
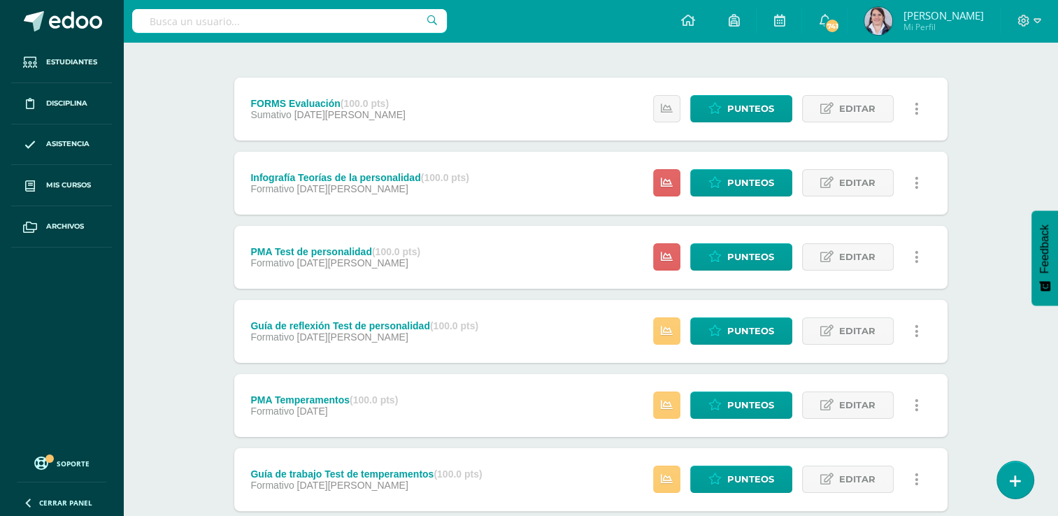
scroll to position [165, 0]
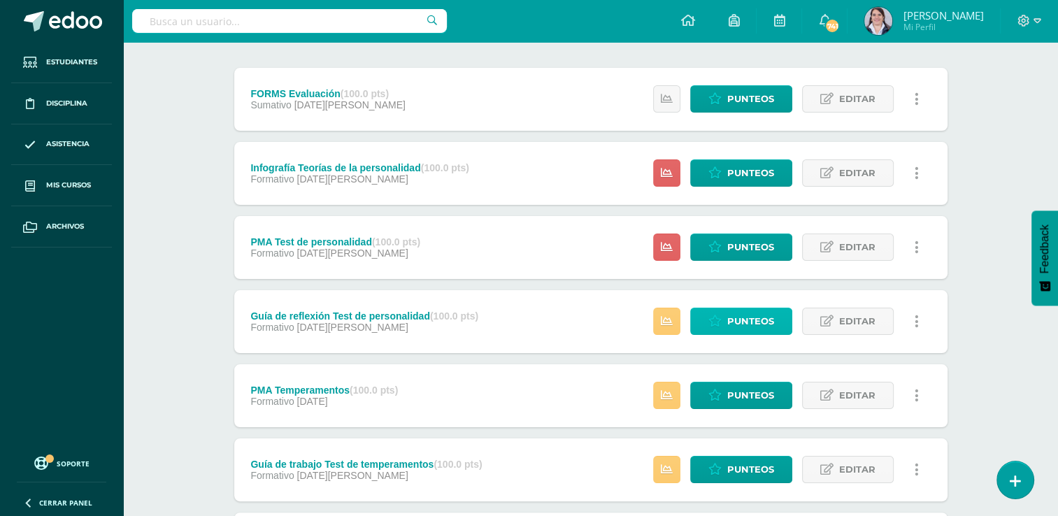
click at [752, 321] on span "Punteos" at bounding box center [750, 321] width 47 height 26
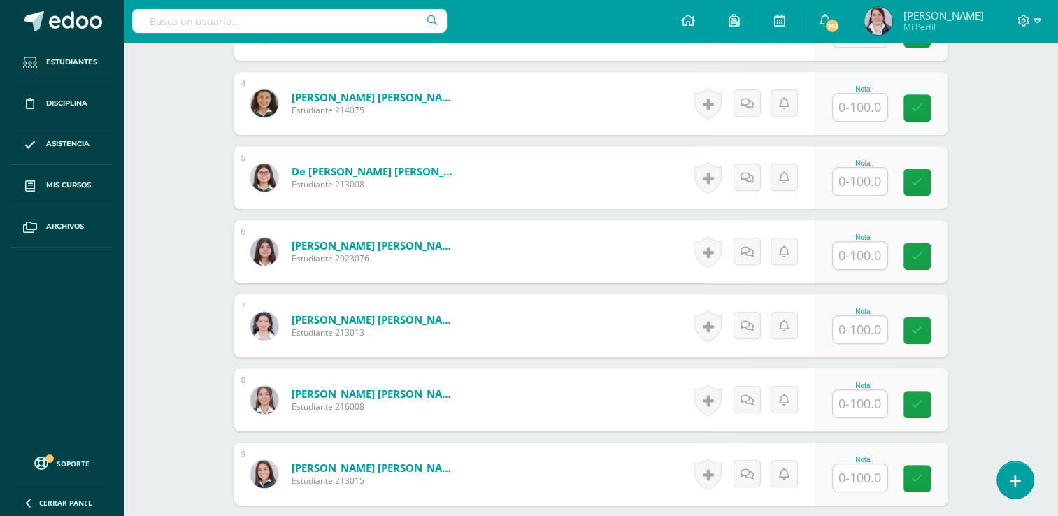
scroll to position [644, 0]
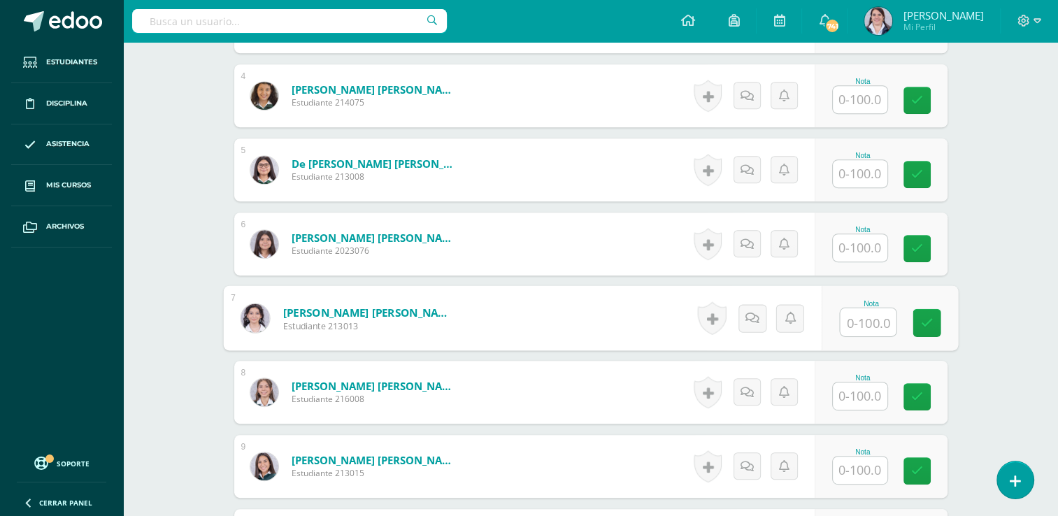
click at [857, 327] on input "text" at bounding box center [868, 322] width 56 height 28
type input "100"
click at [930, 329] on link at bounding box center [927, 323] width 28 height 28
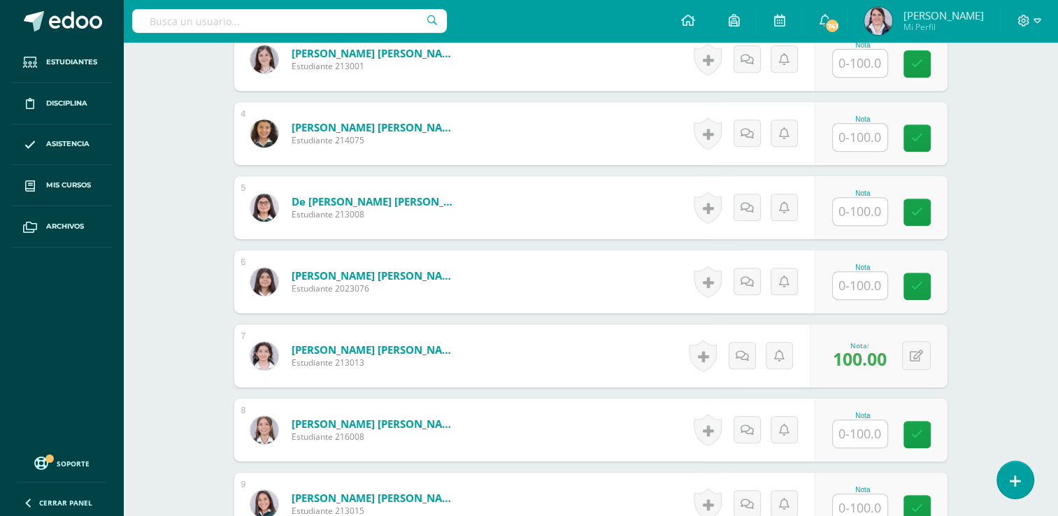
scroll to position [607, 0]
click at [917, 351] on button at bounding box center [925, 355] width 29 height 29
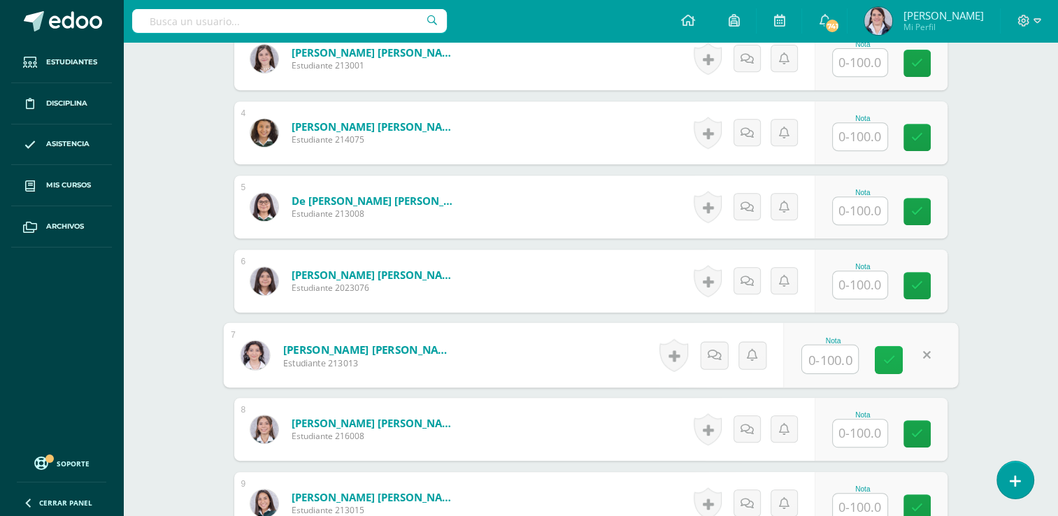
click at [892, 357] on icon at bounding box center [889, 360] width 13 height 12
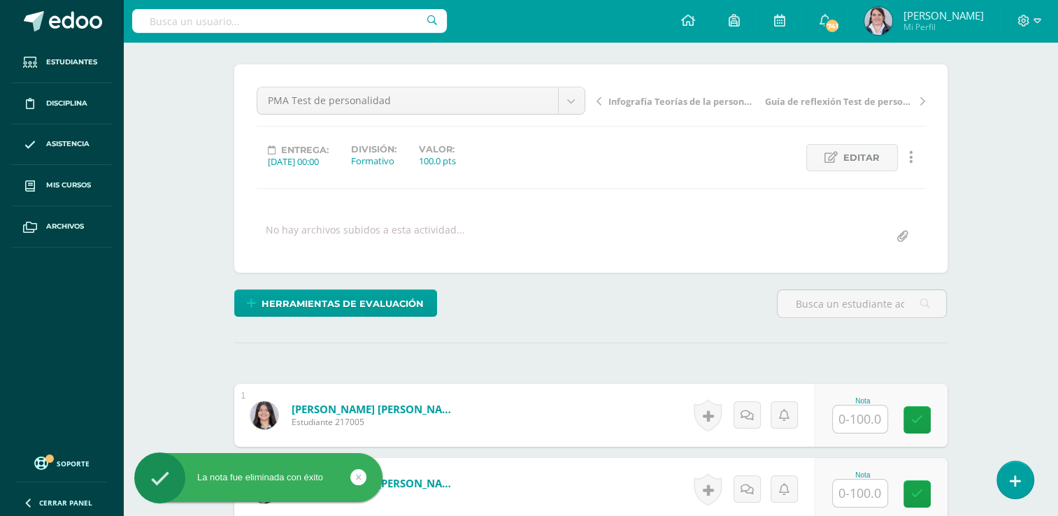
scroll to position [0, 0]
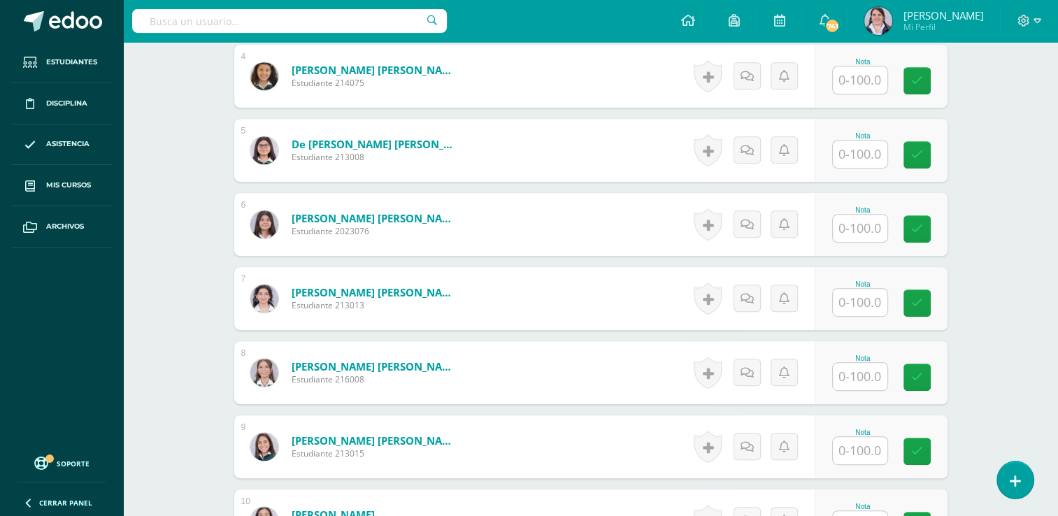
scroll to position [685, 0]
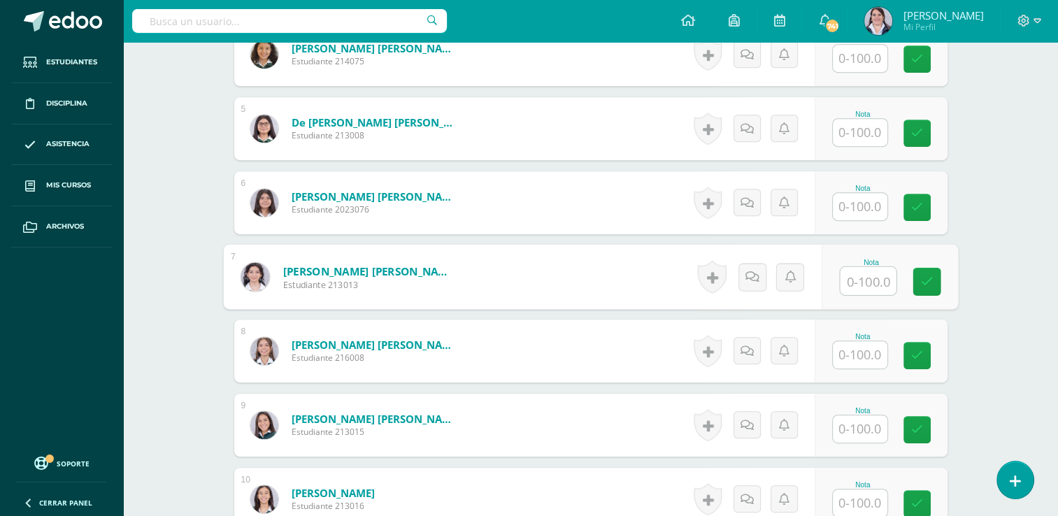
click at [856, 277] on input "text" at bounding box center [868, 281] width 56 height 28
type input "100"
click at [930, 283] on icon at bounding box center [926, 281] width 13 height 12
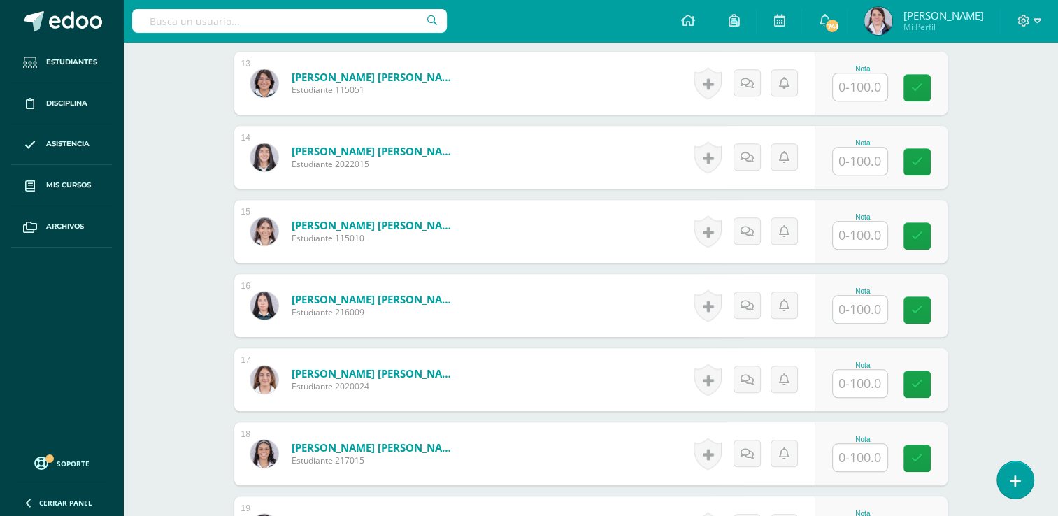
scroll to position [1348, 0]
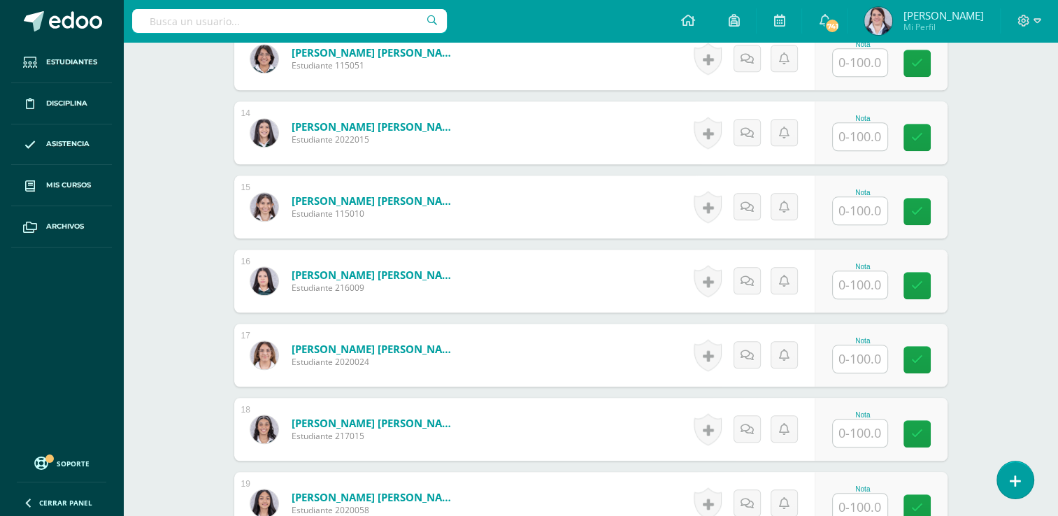
click at [871, 280] on input "text" at bounding box center [860, 284] width 55 height 27
type input "100"
click at [921, 276] on link at bounding box center [927, 286] width 28 height 28
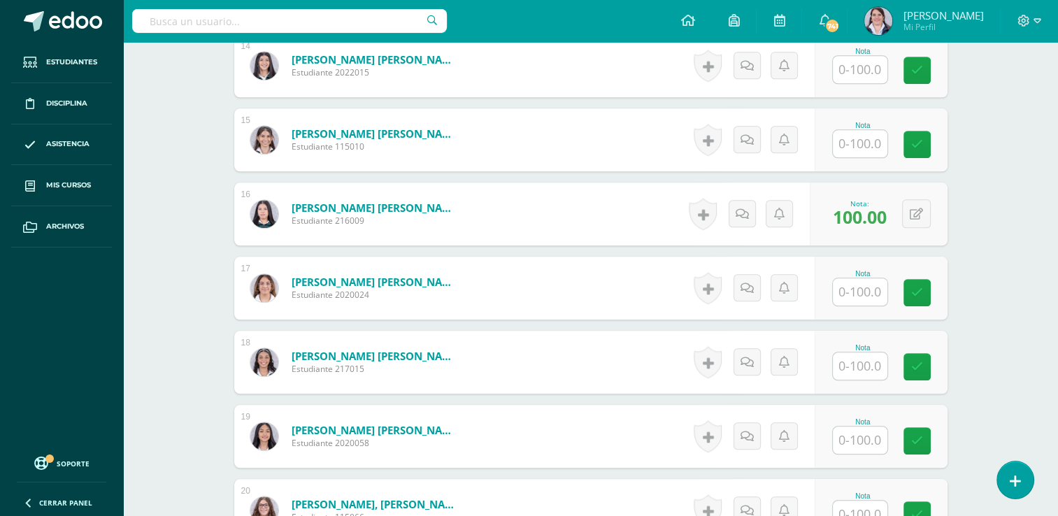
scroll to position [1415, 0]
drag, startPoint x: 852, startPoint y: 287, endPoint x: 863, endPoint y: 288, distance: 10.6
click at [852, 287] on input "text" at bounding box center [860, 291] width 55 height 27
type input "100"
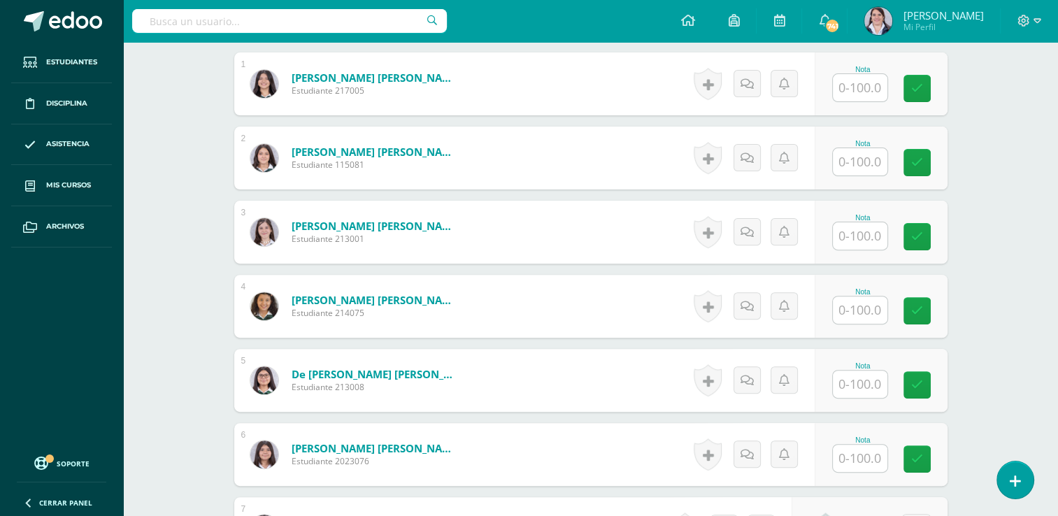
scroll to position [434, 0]
click at [858, 234] on input "text" at bounding box center [860, 235] width 55 height 27
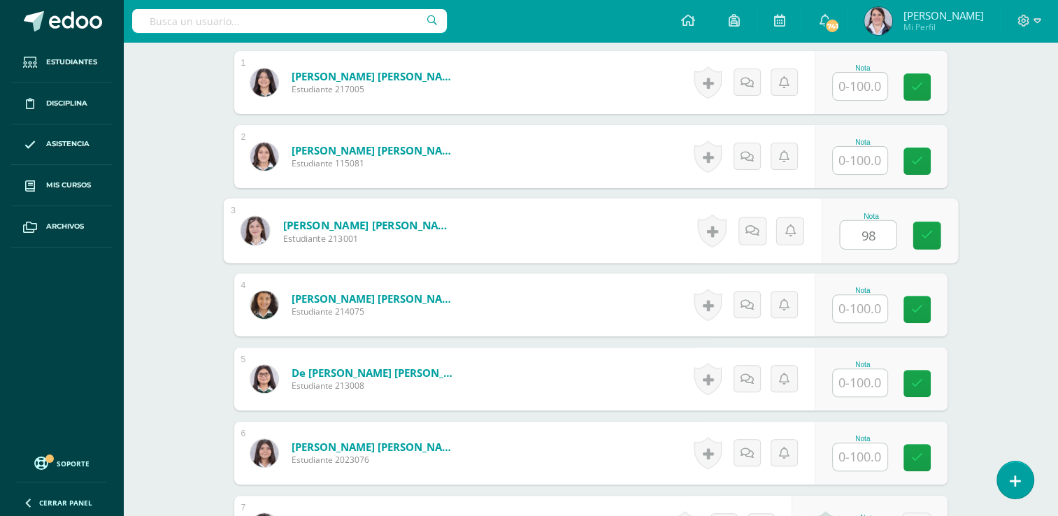
type input "98"
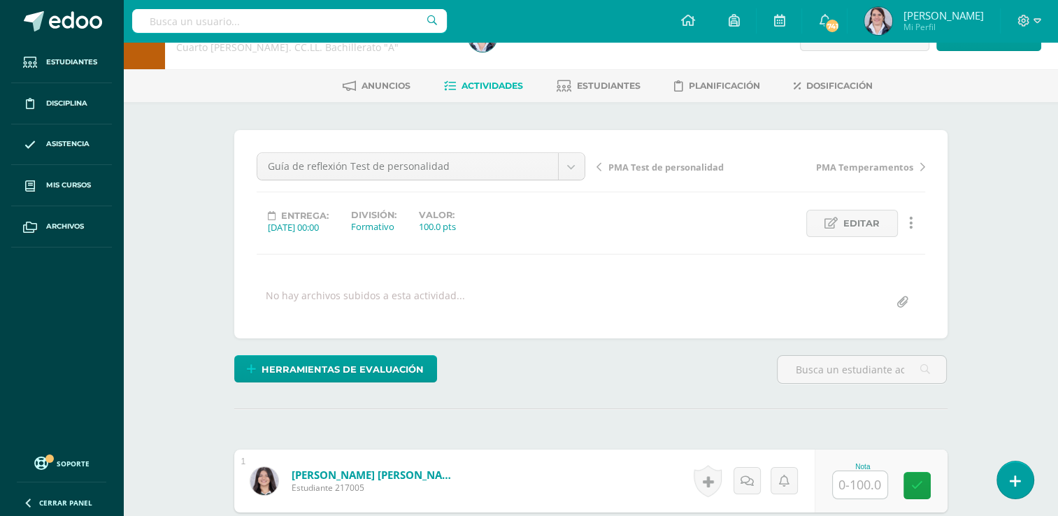
scroll to position [0, 0]
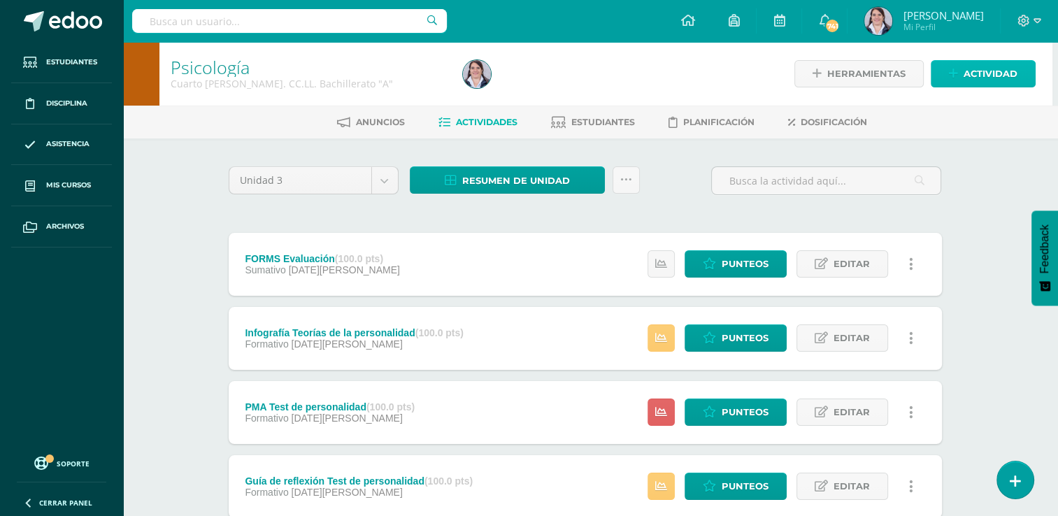
click at [985, 71] on span "Actividad" at bounding box center [991, 74] width 54 height 26
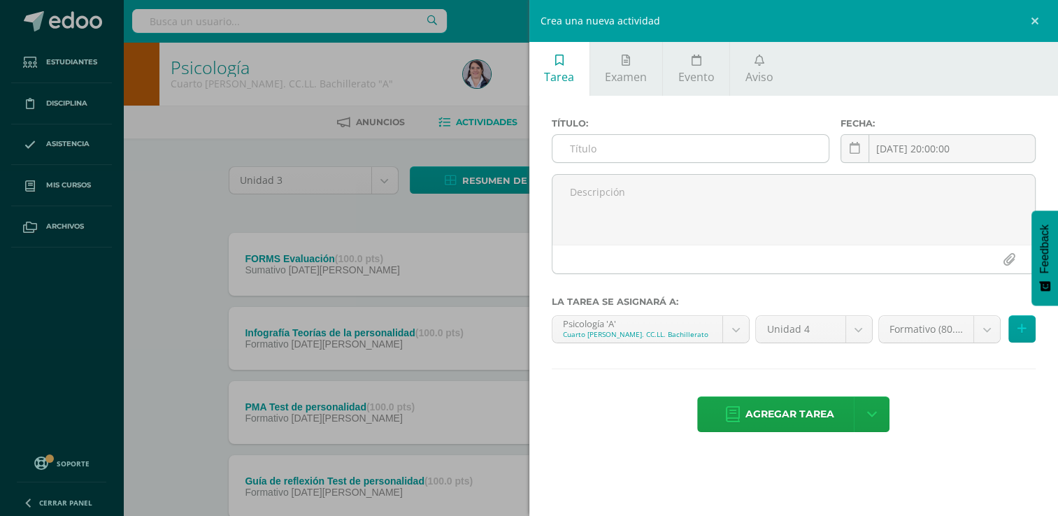
drag, startPoint x: 572, startPoint y: 148, endPoint x: 583, endPoint y: 148, distance: 10.5
click at [571, 148] on input "text" at bounding box center [690, 148] width 276 height 27
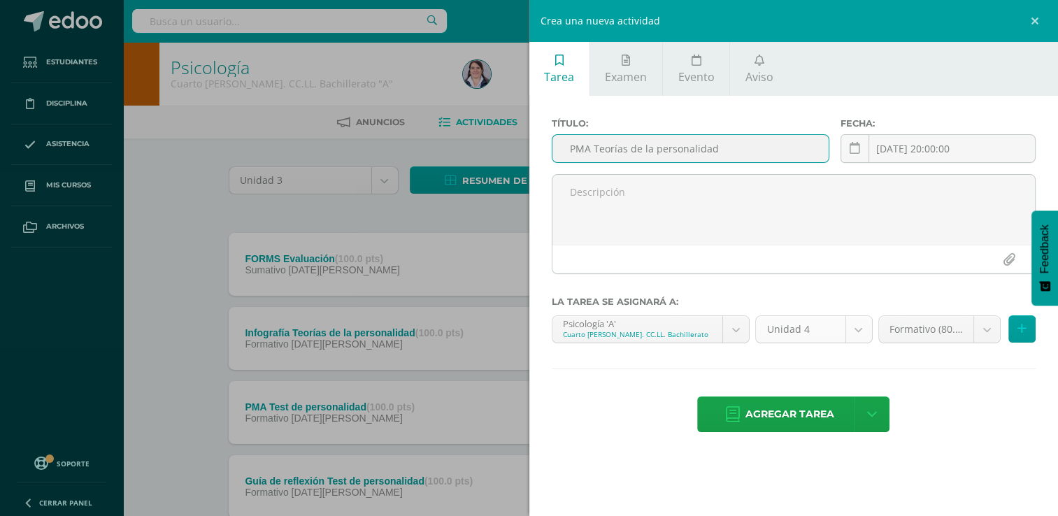
type input "PMA Teorías de la personalidad"
click at [862, 331] on body "Estudiantes Disciplina Asistencia Mis cursos Archivos Soporte Ayuda Reportar un…" at bounding box center [523, 525] width 1058 height 1051
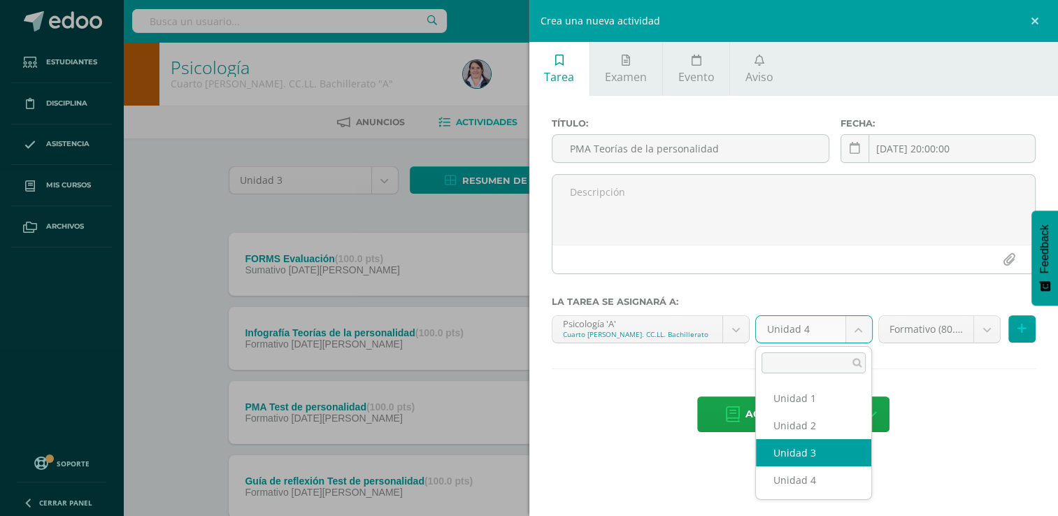
select select "228842"
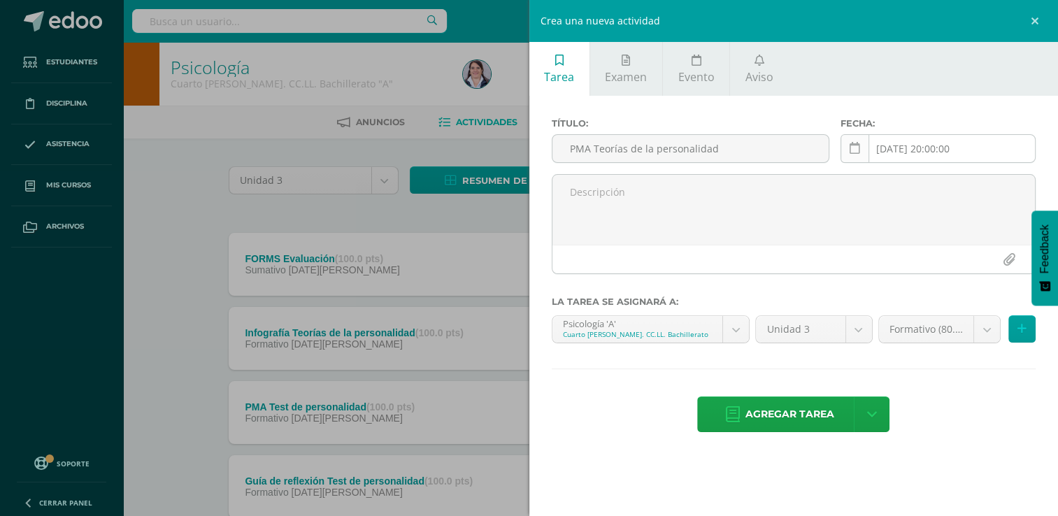
click at [856, 148] on icon at bounding box center [855, 149] width 10 height 12
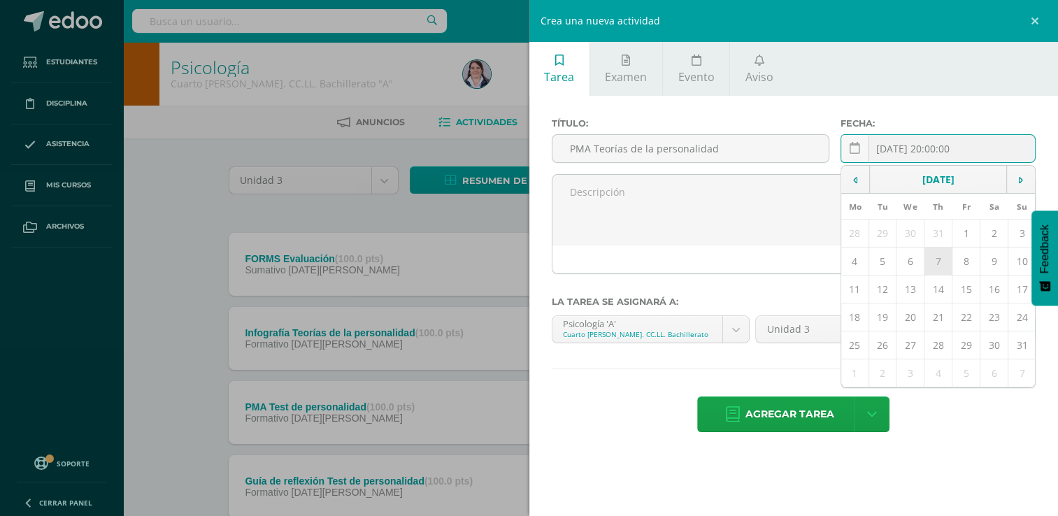
click at [934, 262] on td "7" at bounding box center [938, 262] width 28 height 28
type input "[DATE]"
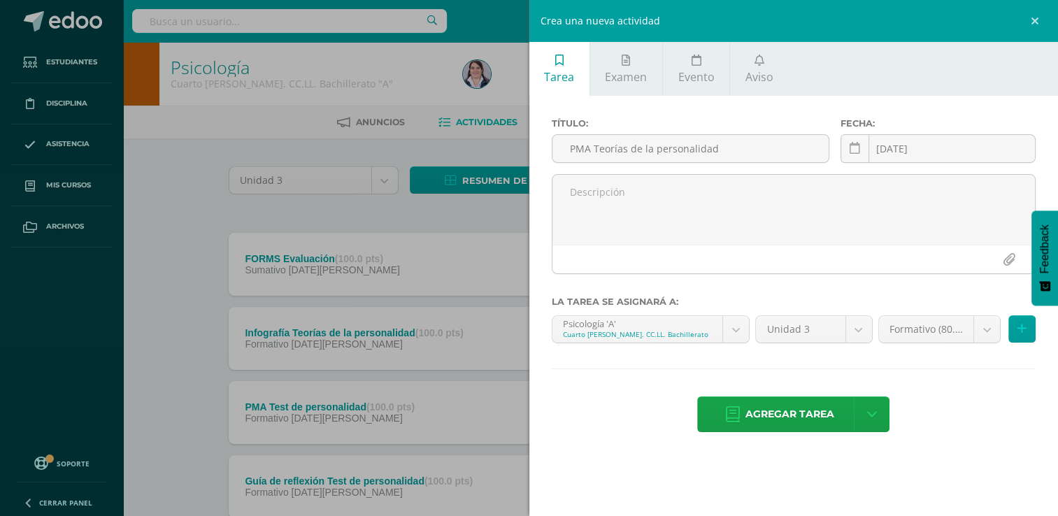
click at [787, 410] on span "Agregar tarea" at bounding box center [789, 414] width 89 height 34
